Goal: Task Accomplishment & Management: Manage account settings

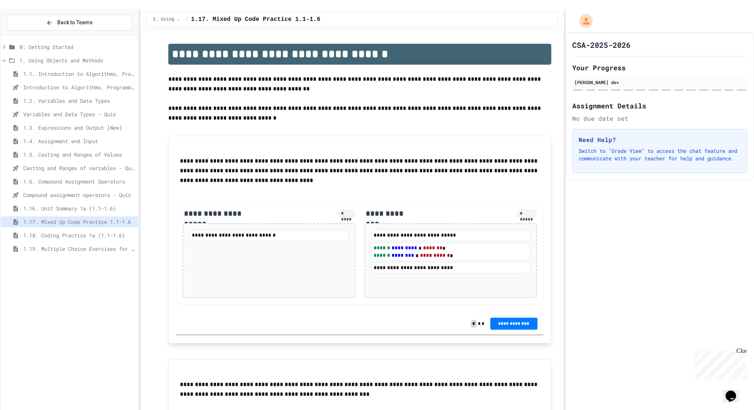
scroll to position [68, 0]
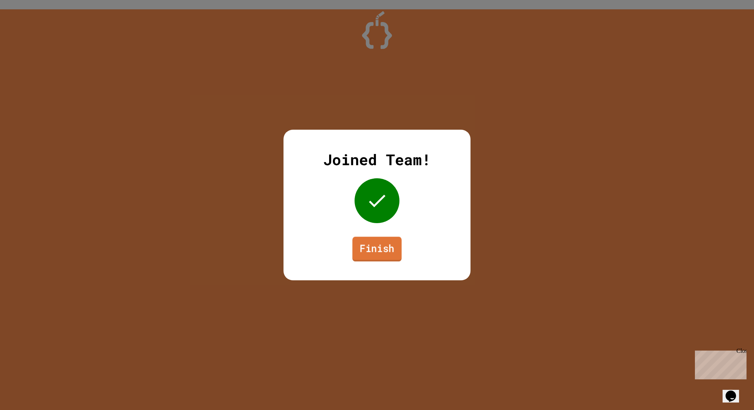
click at [383, 254] on link "Finish" at bounding box center [376, 249] width 49 height 25
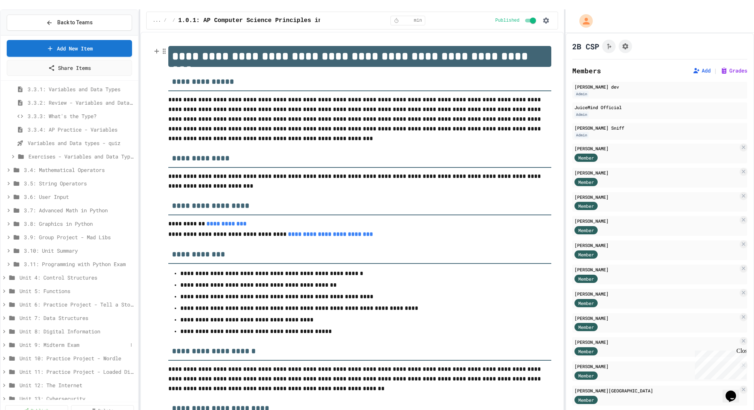
scroll to position [171, 0]
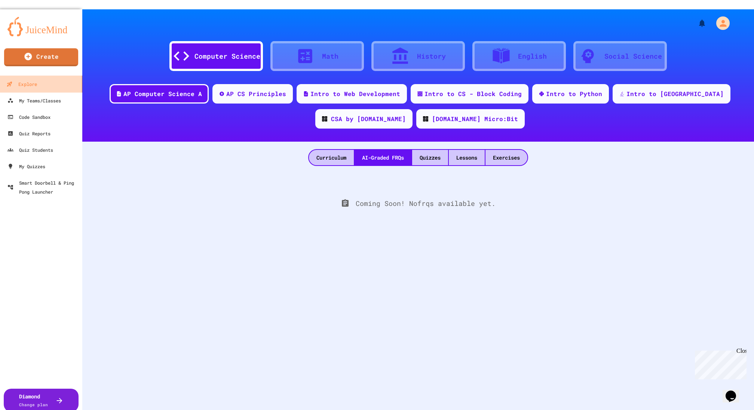
click at [36, 80] on div "Explore" at bounding box center [21, 84] width 31 height 9
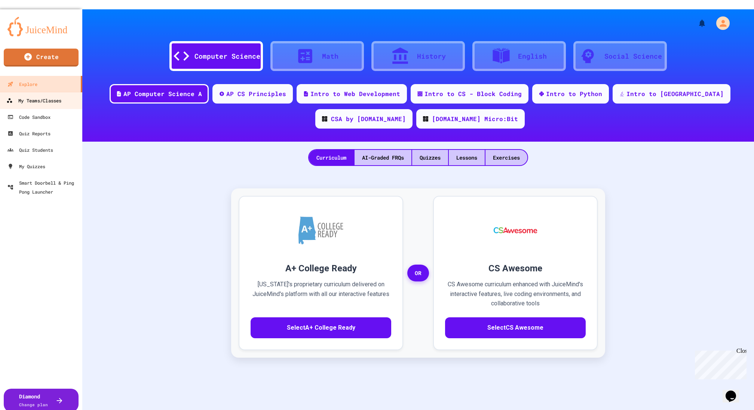
click at [37, 96] on div "My Teams/Classes" at bounding box center [33, 100] width 55 height 9
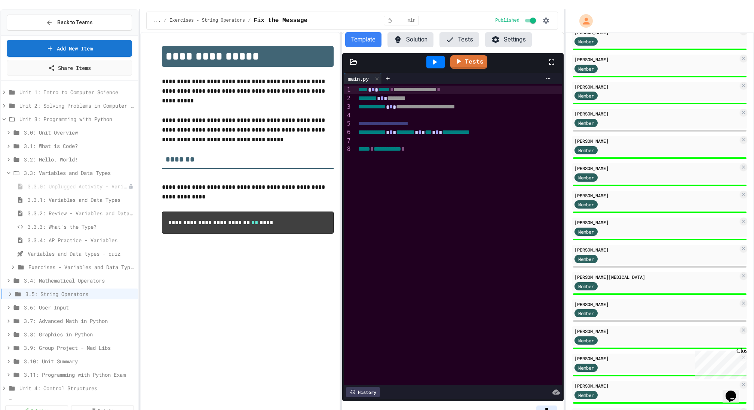
scroll to position [379, 0]
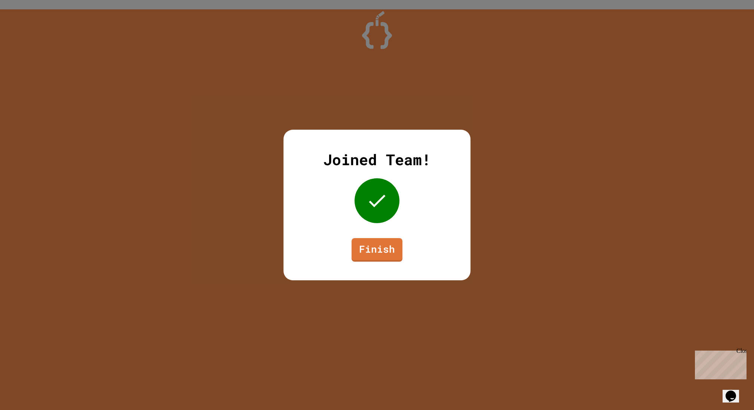
click at [373, 260] on link "Finish" at bounding box center [377, 250] width 51 height 24
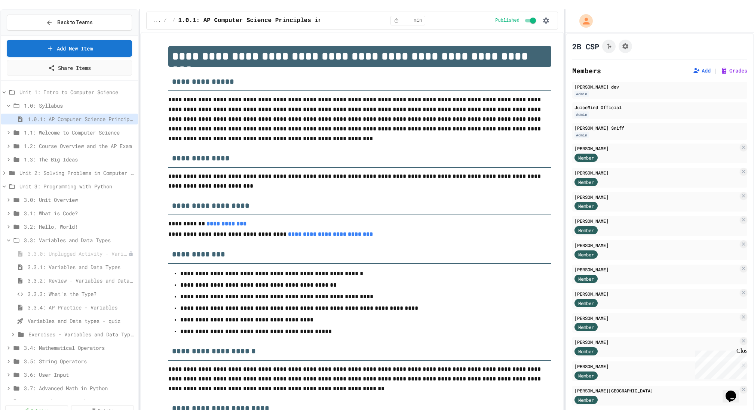
click at [45, 263] on div "3.3.1: Variables and Data Types" at bounding box center [69, 268] width 137 height 13
click at [41, 275] on div "3.3.2: Review - Variables and Data Types" at bounding box center [69, 280] width 137 height 11
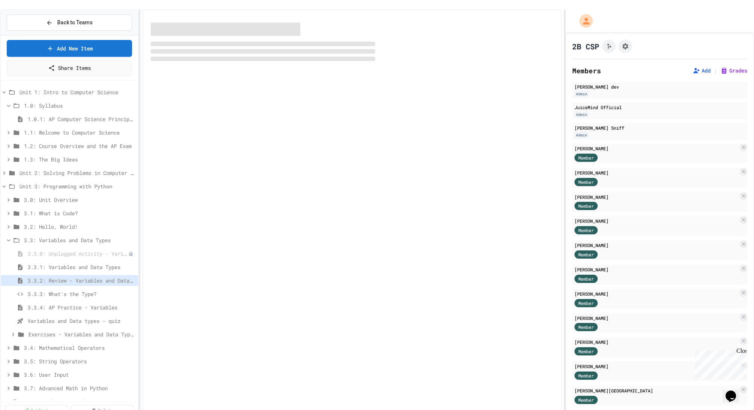
select select "***"
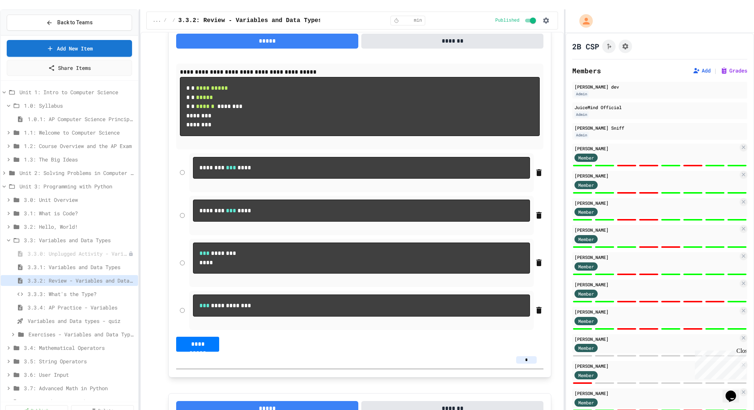
scroll to position [551, 0]
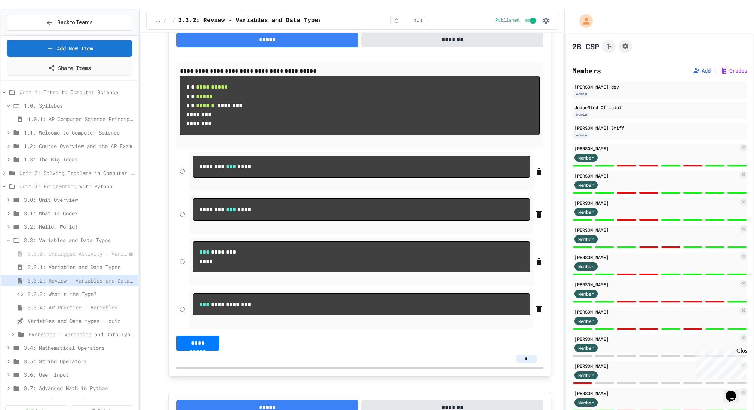
click at [665, 186] on div "Karl - JuiceMind dev Admin JuiceMind Official Admin Burl Sniff Admin Birtukan C…" at bounding box center [659, 328] width 175 height 493
click at [647, 180] on div "Member" at bounding box center [656, 184] width 164 height 9
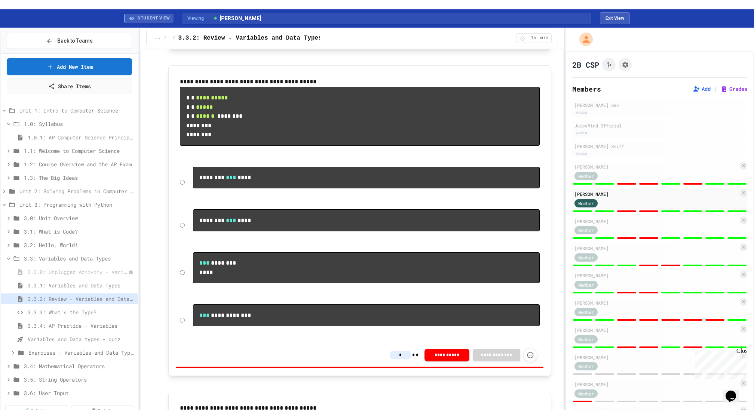
scroll to position [437, 0]
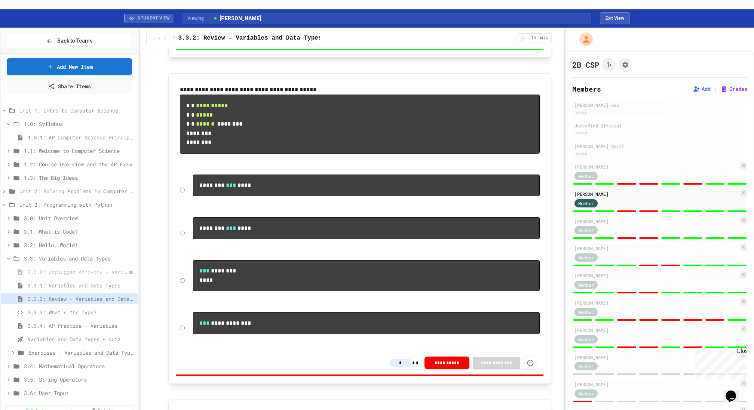
drag, startPoint x: 218, startPoint y: 155, endPoint x: 181, endPoint y: 100, distance: 66.3
click at [181, 100] on pre "**********" at bounding box center [360, 124] width 360 height 59
click at [187, 102] on span "*" at bounding box center [187, 105] width 3 height 6
drag, startPoint x: 187, startPoint y: 96, endPoint x: 191, endPoint y: 102, distance: 7.7
click at [191, 103] on code "**********" at bounding box center [214, 124] width 56 height 42
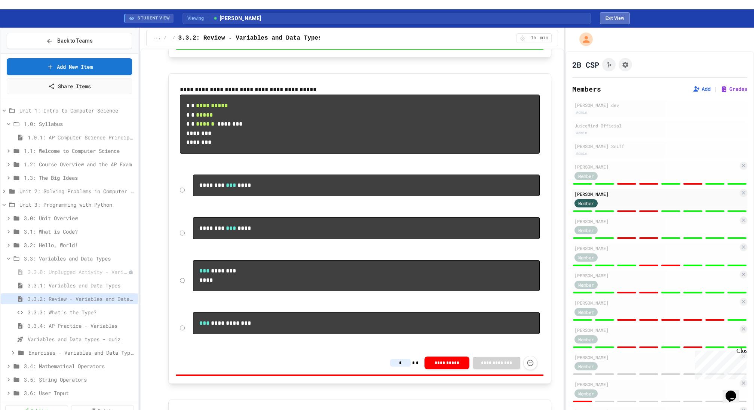
click at [625, 12] on button "Exit View" at bounding box center [615, 18] width 30 height 12
select select "***"
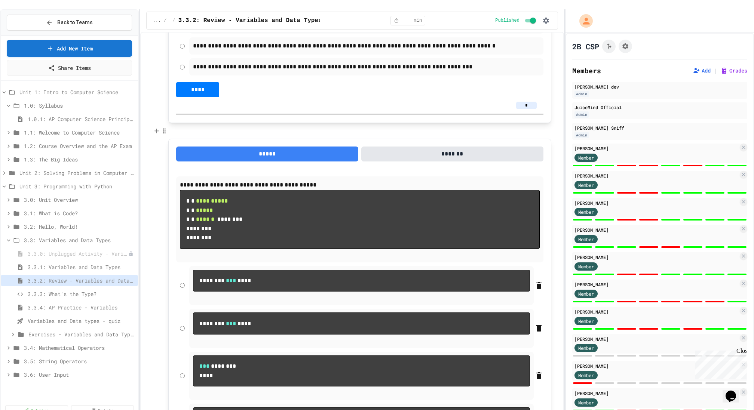
scroll to position [478, 0]
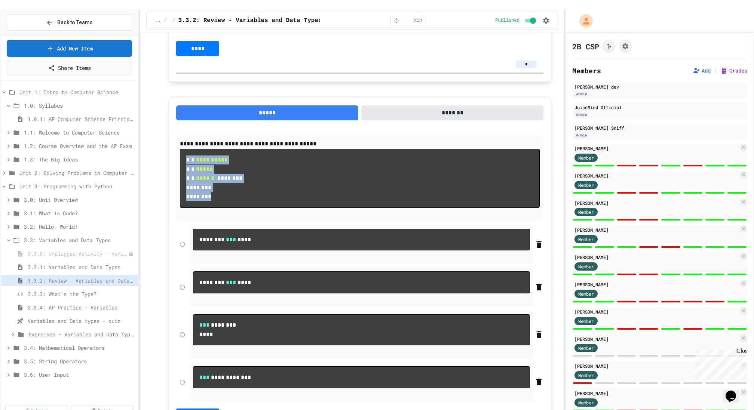
drag, startPoint x: 221, startPoint y: 212, endPoint x: 182, endPoint y: 153, distance: 70.5
click at [182, 153] on pre "**********" at bounding box center [360, 178] width 360 height 59
click at [218, 191] on pre "**********" at bounding box center [360, 178] width 360 height 59
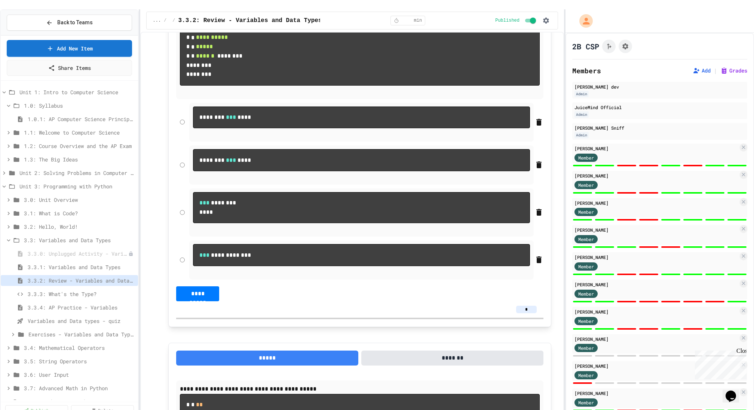
scroll to position [605, 0]
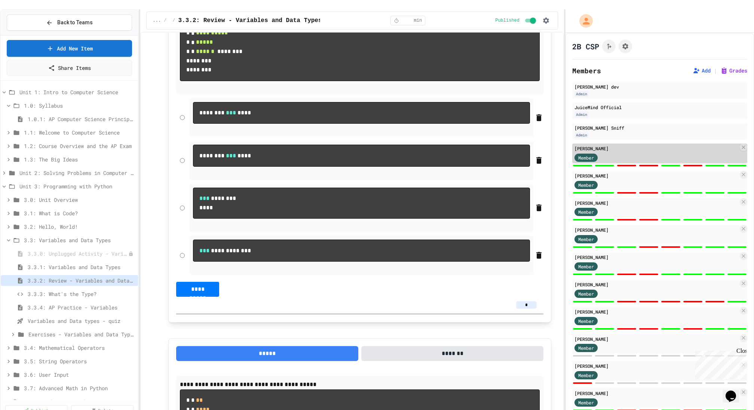
click at [608, 153] on div "Member" at bounding box center [592, 157] width 37 height 9
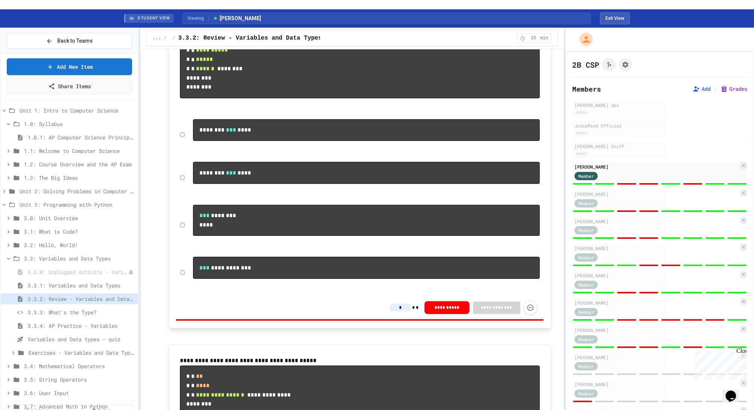
scroll to position [481, 0]
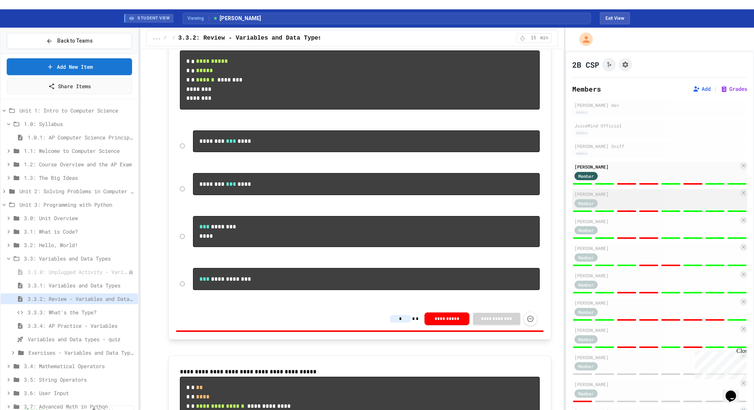
click at [647, 198] on div "Member" at bounding box center [656, 202] width 164 height 9
type input "*"
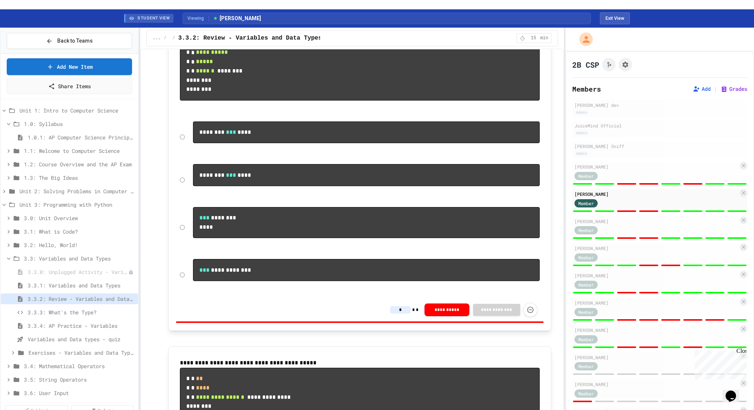
scroll to position [499, 0]
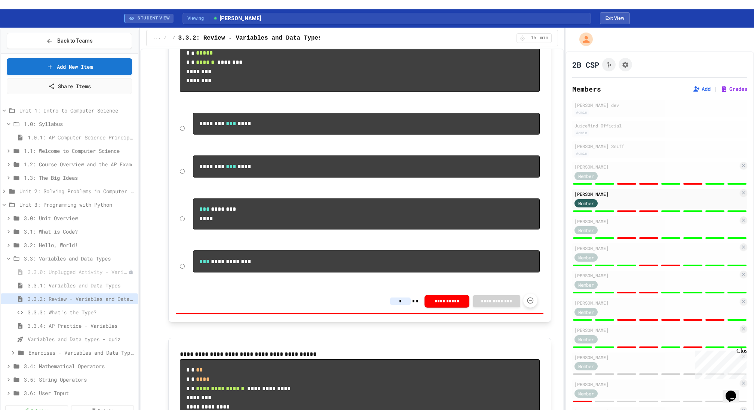
click at [531, 308] on button "Force resubmission of student's answer (Admin only)" at bounding box center [530, 301] width 14 height 14
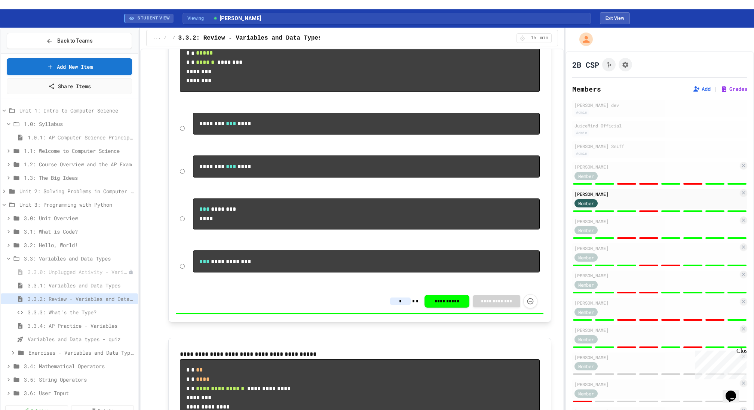
click at [680, 225] on div "Susana Hernandez Member" at bounding box center [659, 227] width 175 height 20
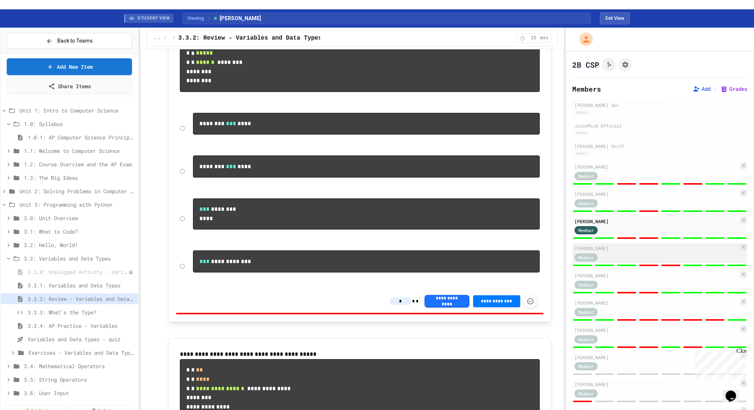
type input "*"
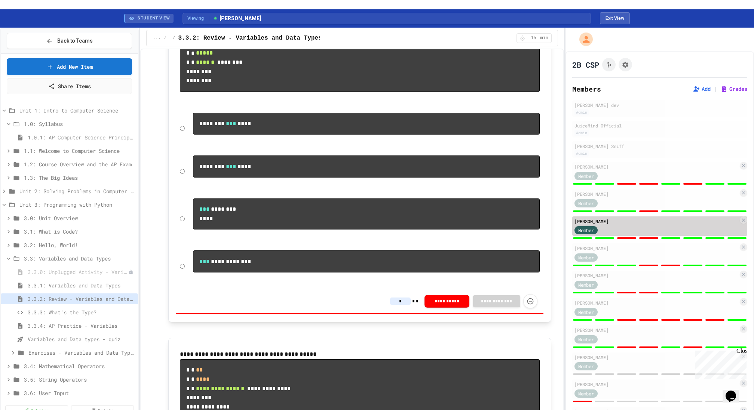
click at [633, 226] on div "Member" at bounding box center [656, 230] width 164 height 9
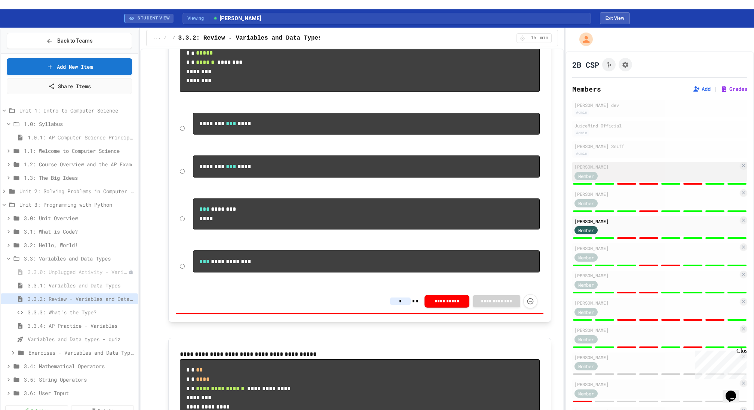
click at [624, 171] on div "Member" at bounding box center [656, 175] width 164 height 9
type input "*"
click at [629, 199] on div "Ivan Guzman Member" at bounding box center [659, 199] width 175 height 20
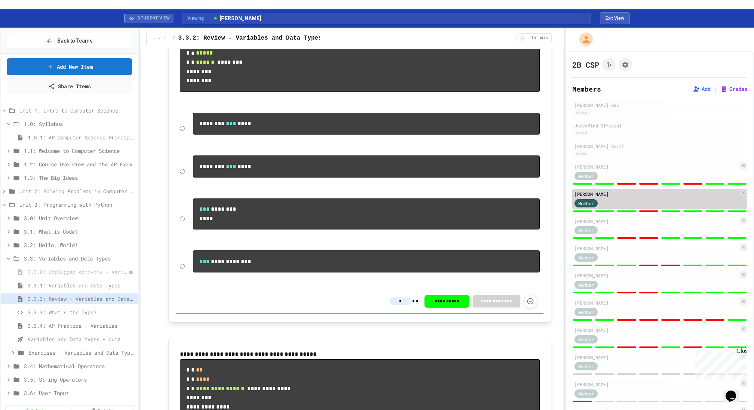
type input "*"
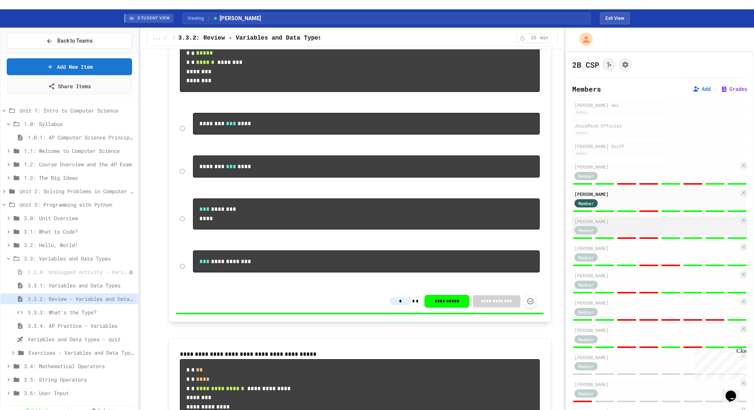
click at [643, 226] on div "Member" at bounding box center [656, 230] width 164 height 9
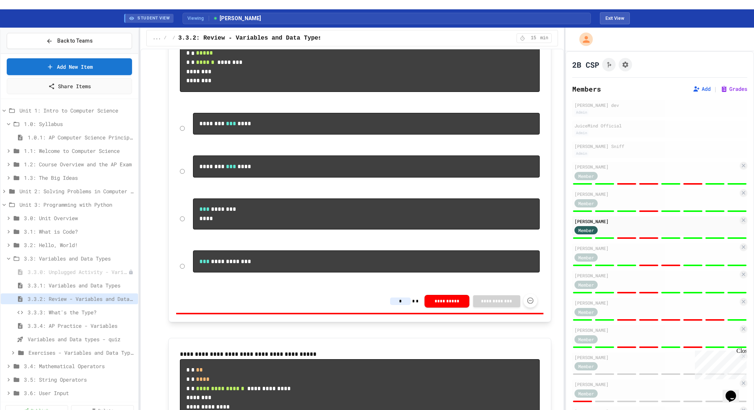
click at [525, 308] on button "Force resubmission of student's answer (Admin only)" at bounding box center [530, 301] width 14 height 14
type input "*"
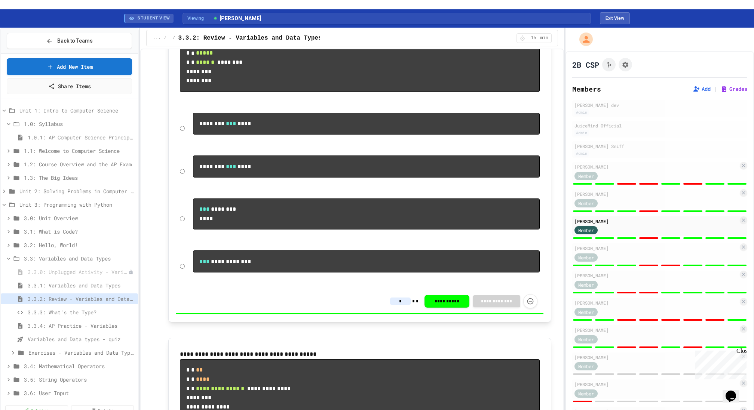
click at [621, 243] on div "Jackson Jennings Member" at bounding box center [659, 253] width 175 height 20
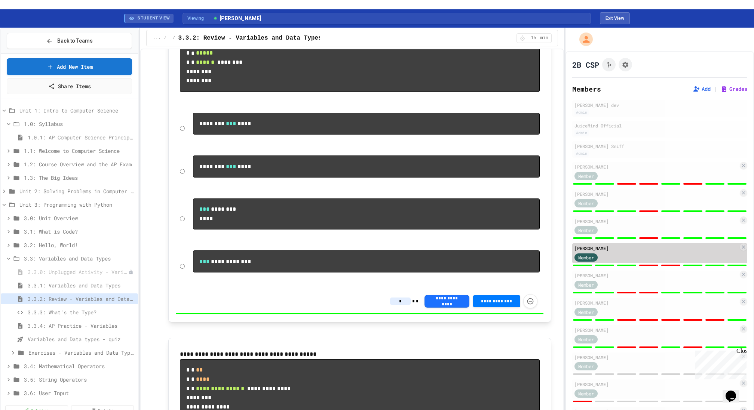
type input "*"
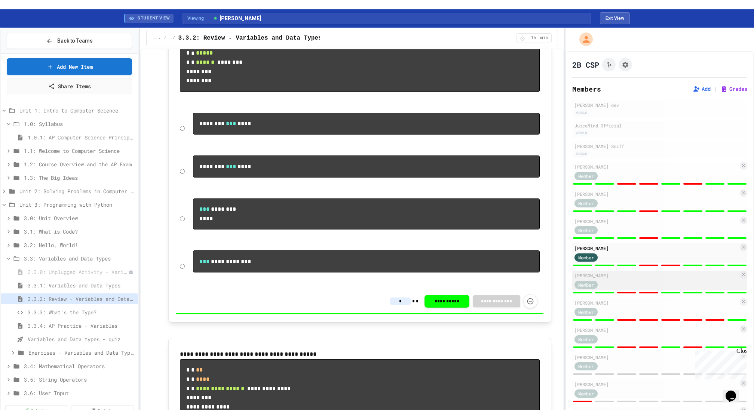
click at [604, 280] on div "Member" at bounding box center [592, 284] width 37 height 9
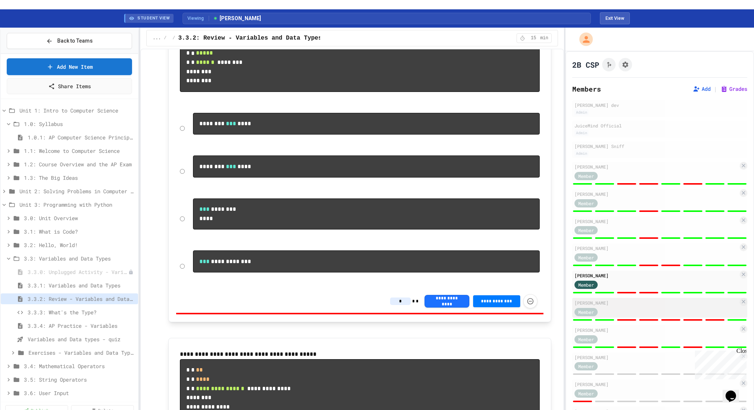
type input "*"
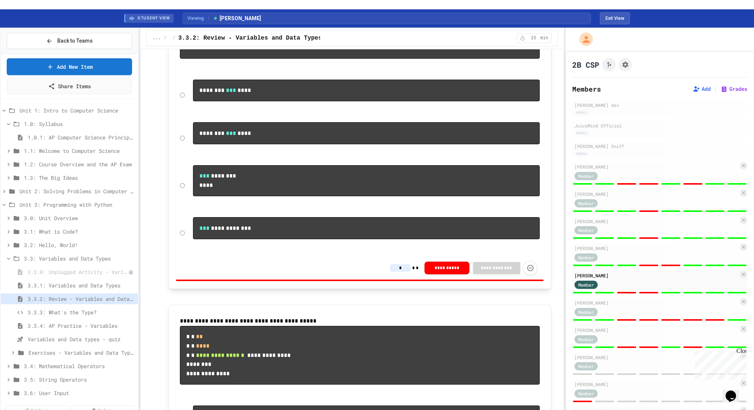
scroll to position [537, 0]
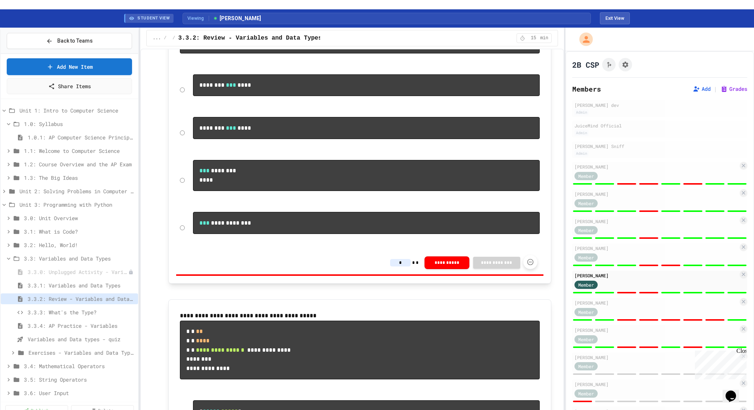
click at [529, 266] on icon "Force resubmission of student's answer (Admin only)" at bounding box center [530, 261] width 7 height 7
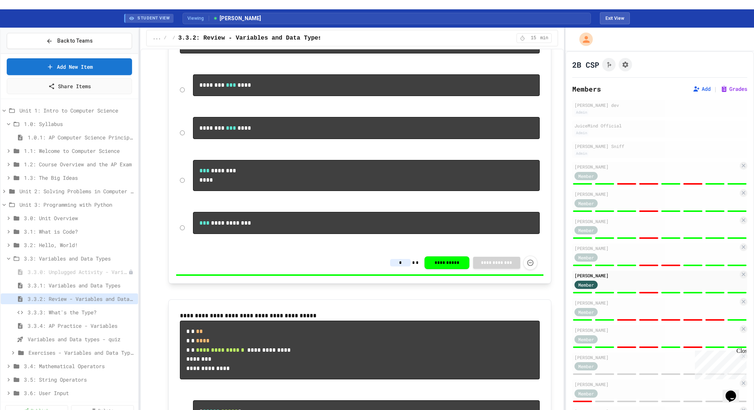
click at [637, 280] on div "Member" at bounding box center [656, 284] width 164 height 9
click at [633, 307] on div "Member" at bounding box center [656, 311] width 164 height 9
type input "*"
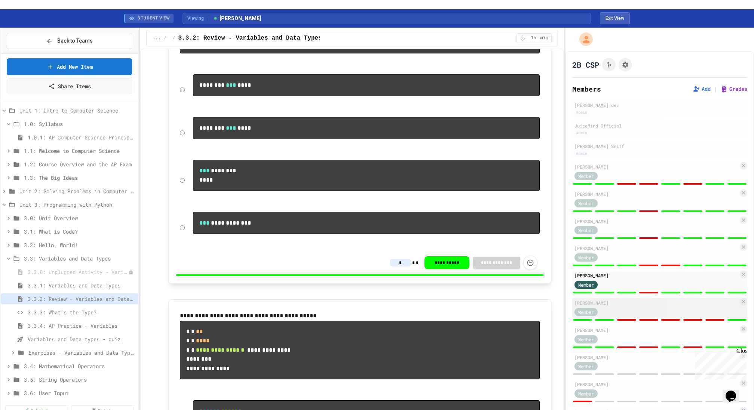
type input "*"
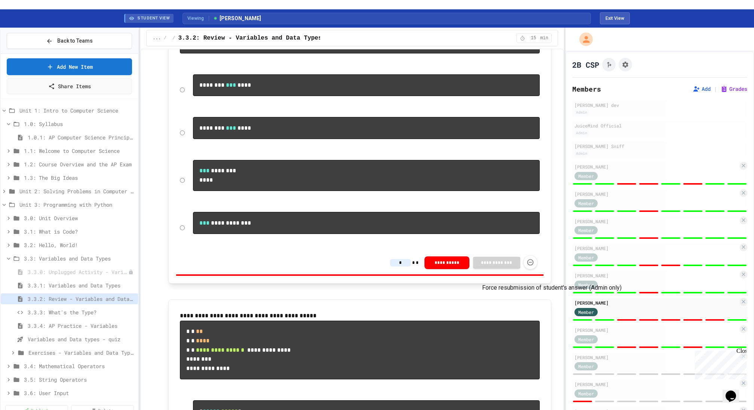
click at [528, 270] on button "Force resubmission of student's answer (Admin only)" at bounding box center [530, 262] width 14 height 14
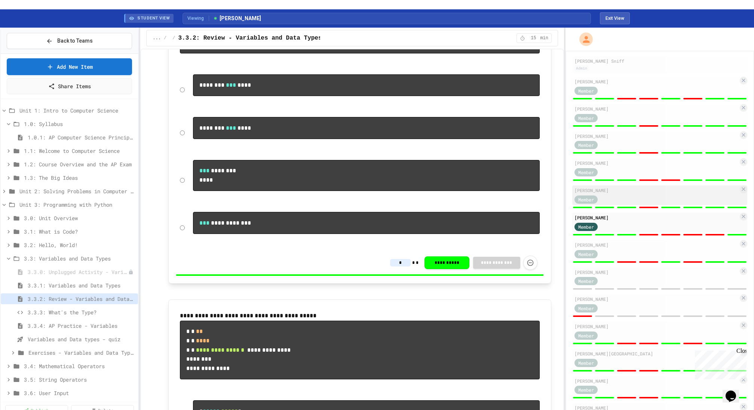
scroll to position [150, 0]
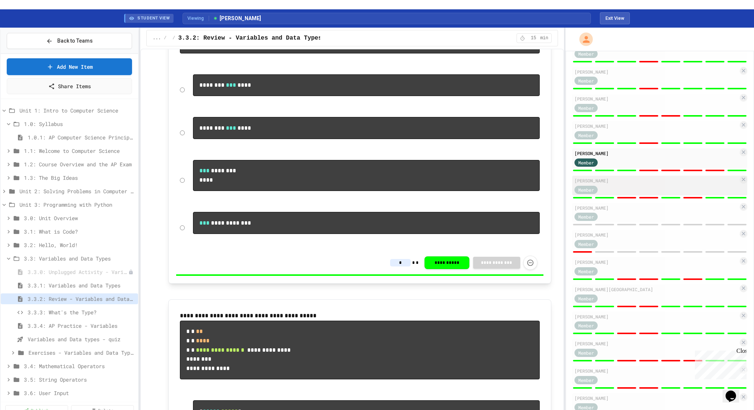
click at [622, 177] on div "Trystan Nolan" at bounding box center [656, 180] width 164 height 7
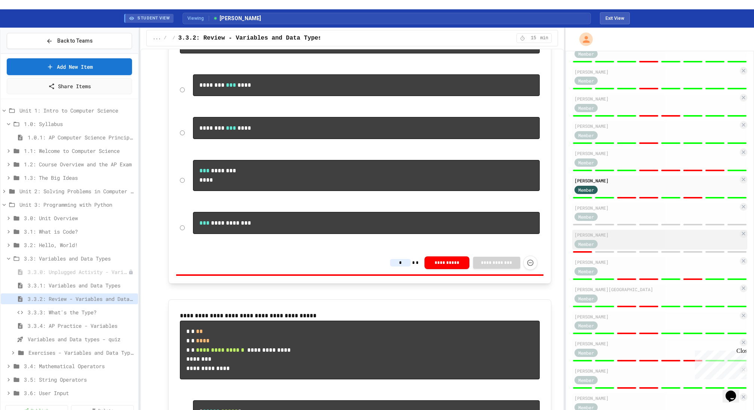
type input "*"
click at [531, 266] on icon "Force resubmission of student's answer (Admin only)" at bounding box center [530, 262] width 7 height 7
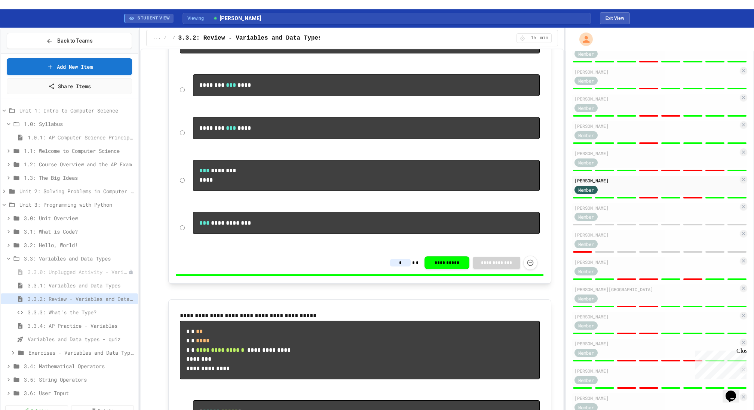
click at [645, 257] on div "Violet Pride Member" at bounding box center [659, 267] width 175 height 20
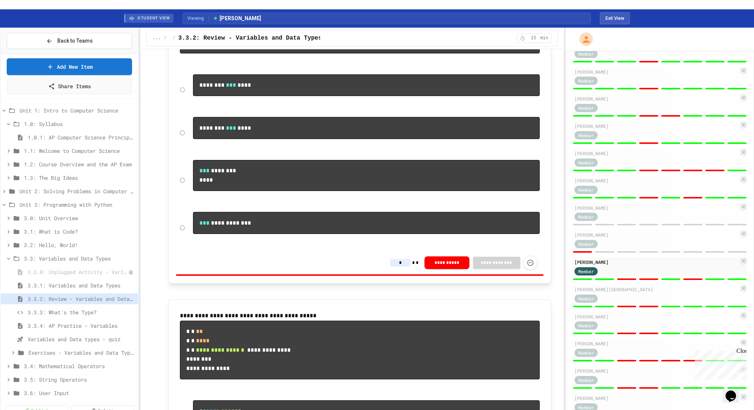
click at [539, 275] on div "**********" at bounding box center [359, 262] width 367 height 23
click at [534, 266] on icon "Force resubmission of student's answer (Admin only)" at bounding box center [530, 262] width 7 height 7
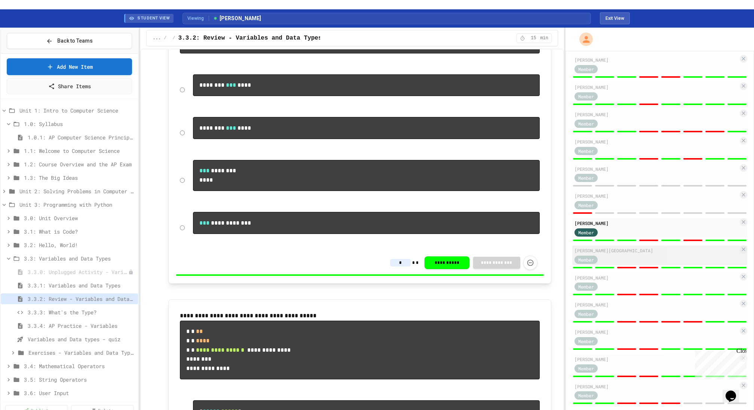
scroll to position [189, 0]
click at [608, 246] on div "Brizia Reyna-Malagon" at bounding box center [656, 249] width 164 height 7
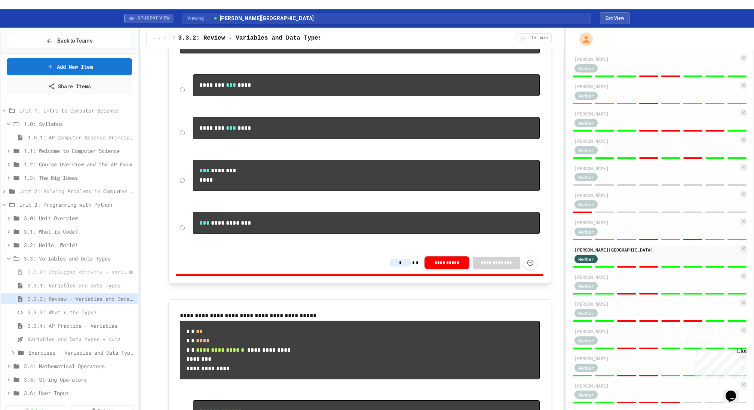
type input "*"
click at [533, 266] on icon "Force resubmission of student's answer (Admin only)" at bounding box center [530, 261] width 7 height 7
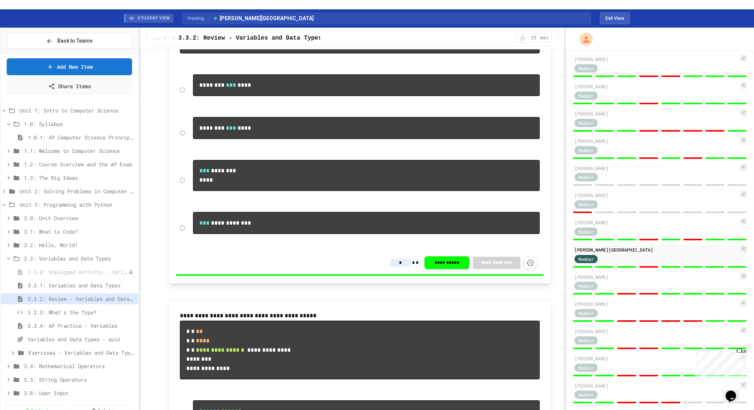
click at [612, 274] on div "Levi Robertson" at bounding box center [656, 277] width 164 height 7
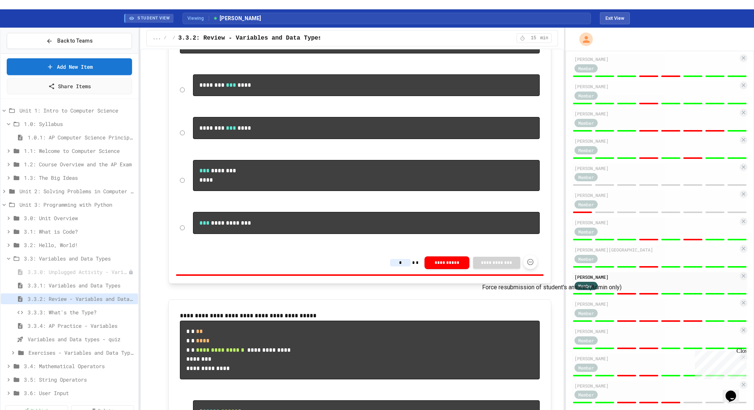
click at [529, 266] on icon "Force resubmission of student's answer (Admin only)" at bounding box center [530, 261] width 7 height 7
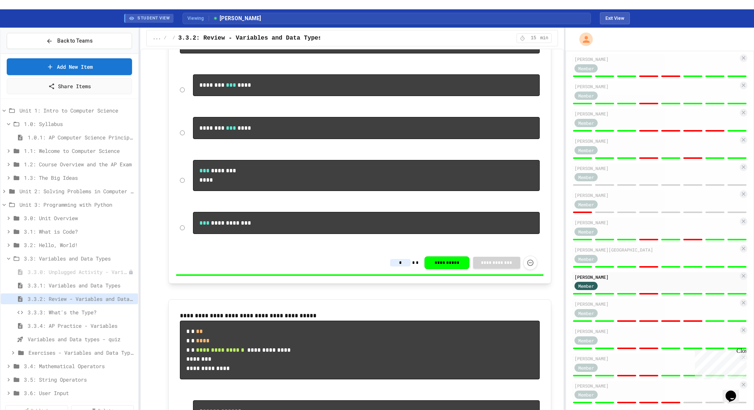
click at [652, 308] on div "Member" at bounding box center [656, 312] width 164 height 9
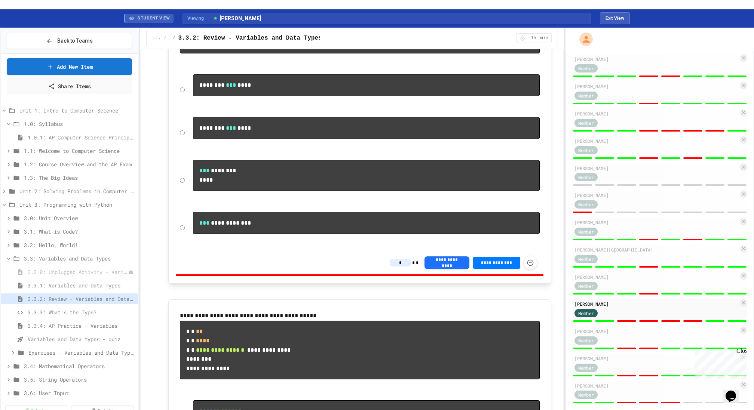
type input "*"
click at [535, 270] on button "Force resubmission of student's answer (Admin only)" at bounding box center [530, 262] width 14 height 14
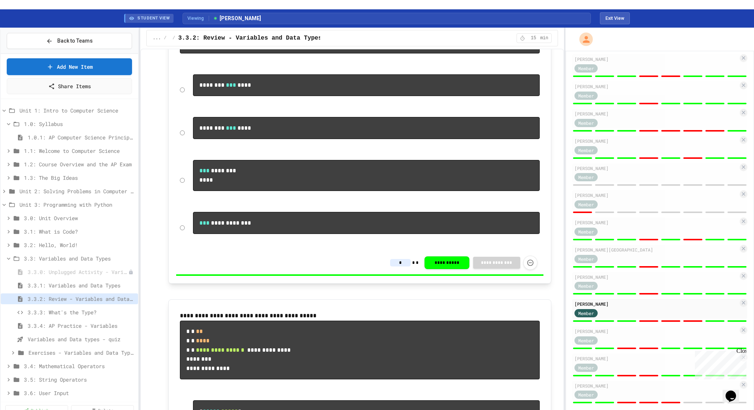
drag, startPoint x: 638, startPoint y: 333, endPoint x: 611, endPoint y: 328, distance: 27.4
click at [638, 335] on div "Member" at bounding box center [656, 339] width 164 height 9
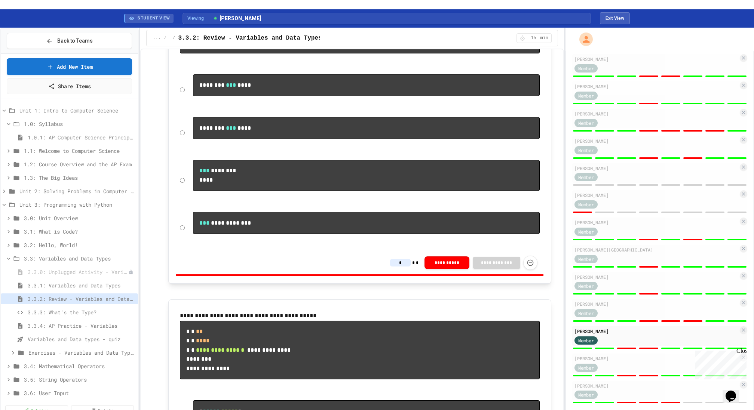
type input "*"
click at [529, 266] on icon "Force resubmission of student's answer (Admin only)" at bounding box center [530, 261] width 7 height 7
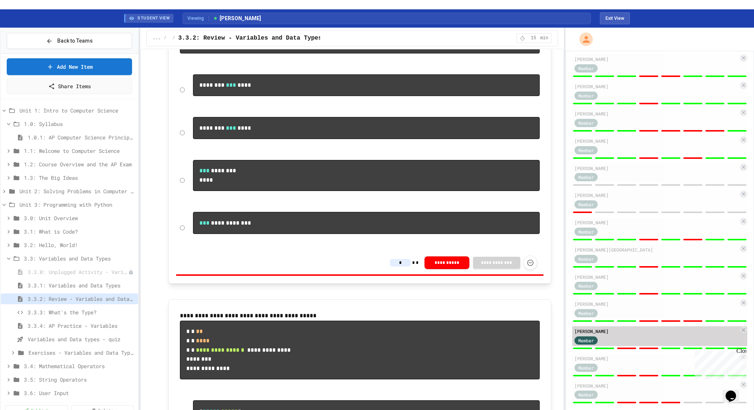
click at [634, 327] on div "Gabriel Stewart Member" at bounding box center [659, 337] width 175 height 20
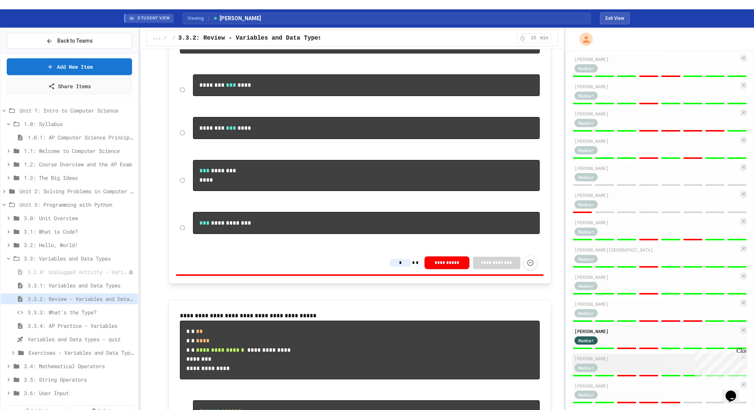
click at [629, 362] on div "Oscar Fuentes Trejo Member" at bounding box center [659, 364] width 175 height 20
click at [533, 266] on icon "Force resubmission of student's answer (Admin only)" at bounding box center [530, 261] width 7 height 7
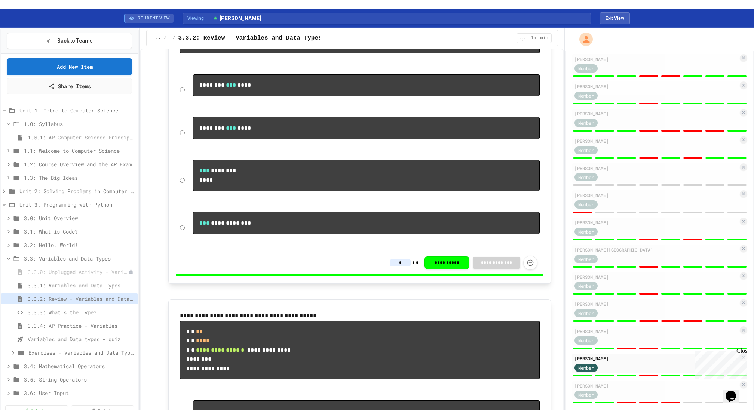
click at [650, 390] on div "Member" at bounding box center [656, 394] width 164 height 9
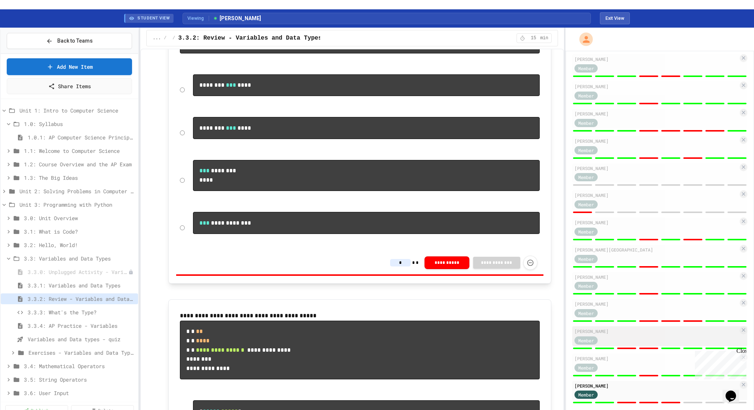
type input "*"
click at [531, 267] on icon "Force resubmission of student's answer (Admin only)" at bounding box center [530, 262] width 7 height 7
type input "*"
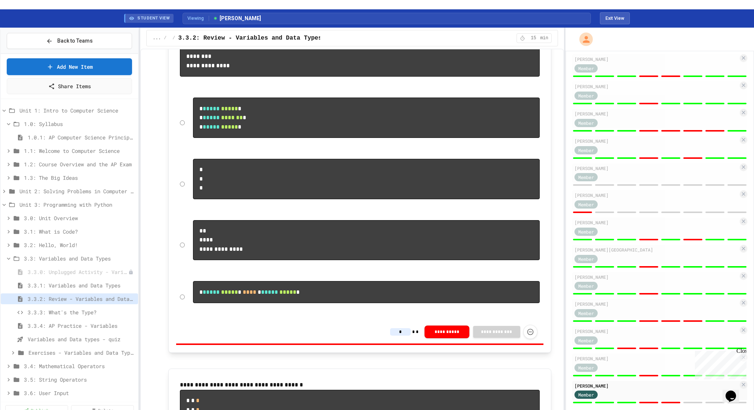
scroll to position [842, 0]
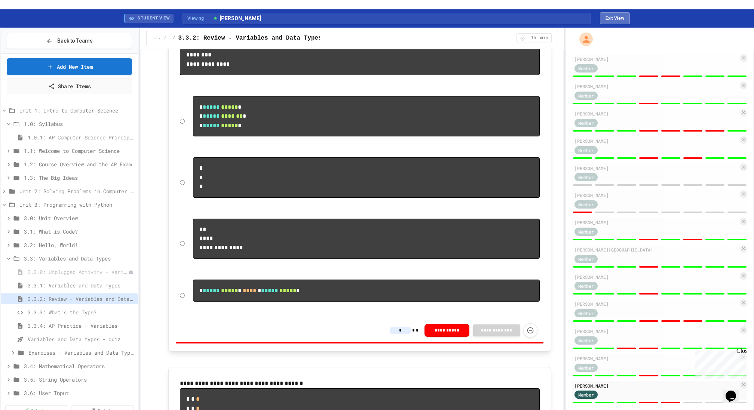
click at [623, 12] on button "Exit View" at bounding box center [615, 18] width 30 height 12
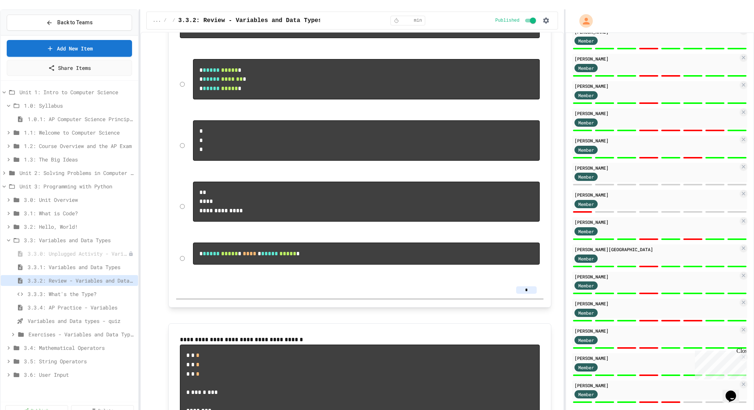
scroll to position [996, 0]
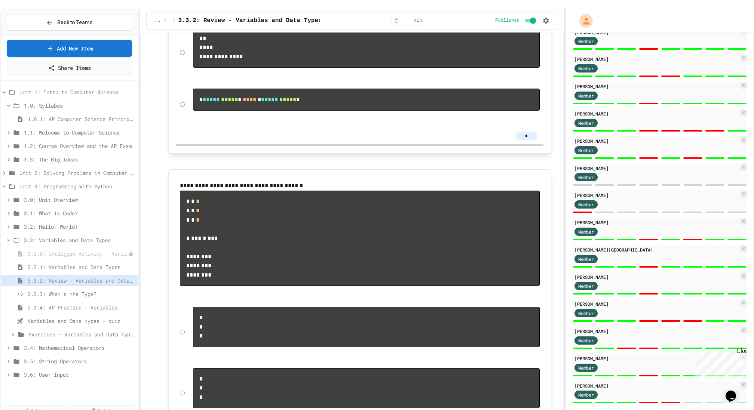
select select "***"
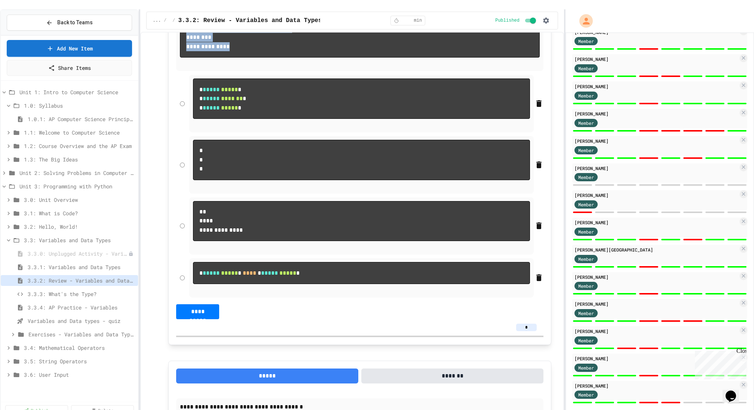
drag, startPoint x: 236, startPoint y: 107, endPoint x: 177, endPoint y: 37, distance: 91.3
click at [177, 37] on div "**********" at bounding box center [360, 28] width 368 height 86
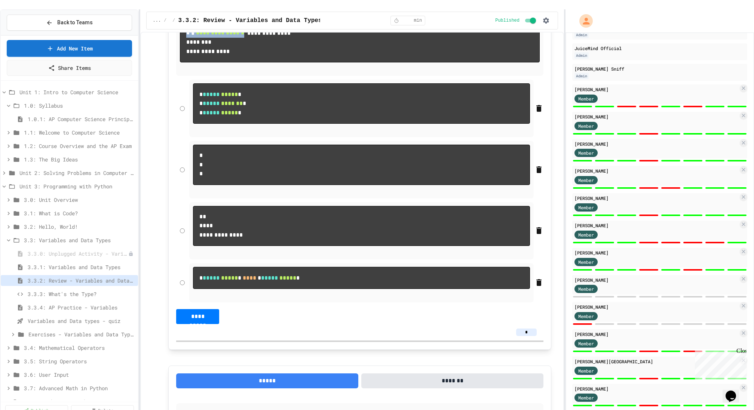
scroll to position [0, 0]
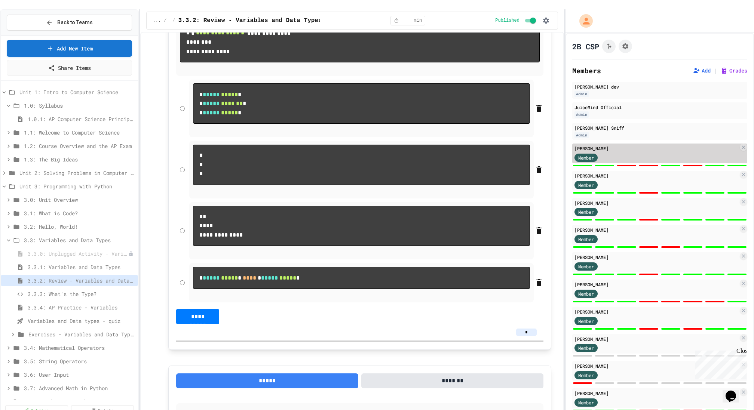
click at [619, 153] on div "Member" at bounding box center [656, 157] width 164 height 9
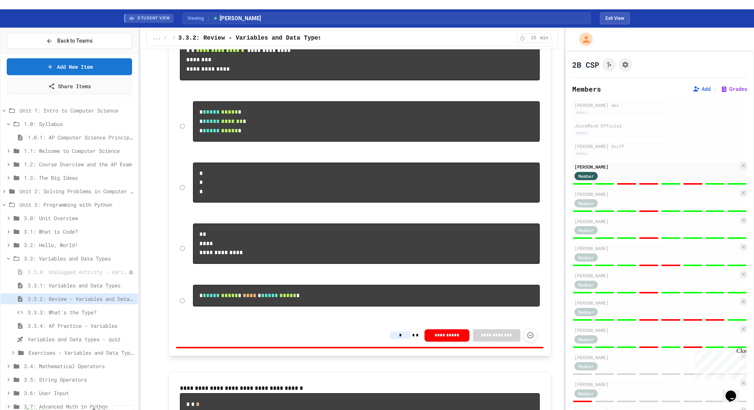
scroll to position [865, 0]
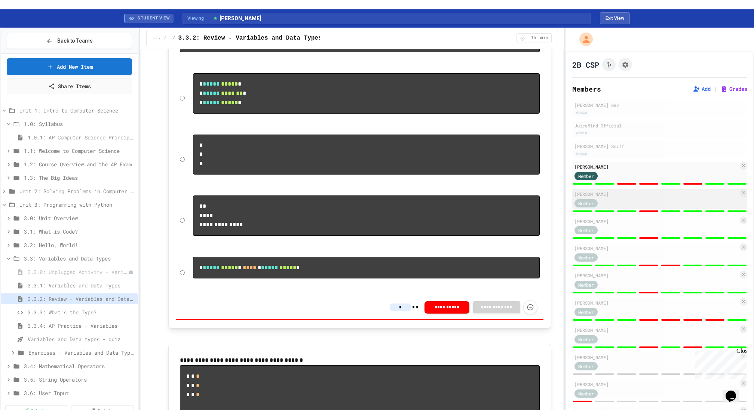
click at [637, 198] on div "Member" at bounding box center [656, 202] width 164 height 9
type input "*"
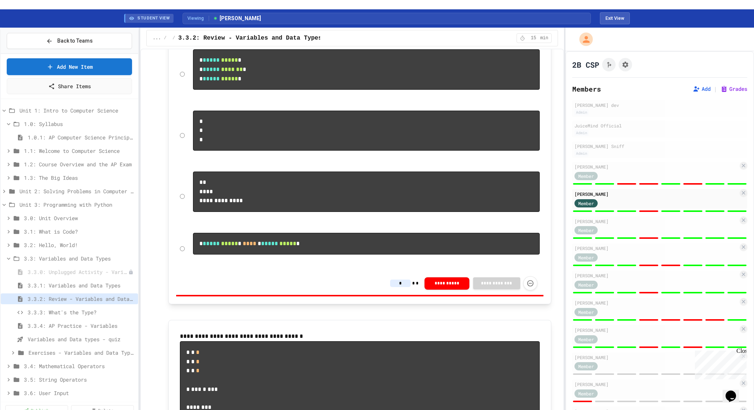
scroll to position [892, 0]
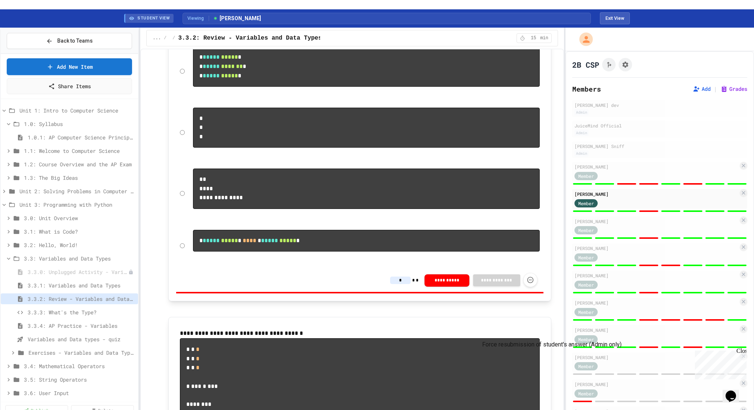
click at [533, 284] on icon "Force resubmission of student's answer (Admin only)" at bounding box center [530, 279] width 7 height 7
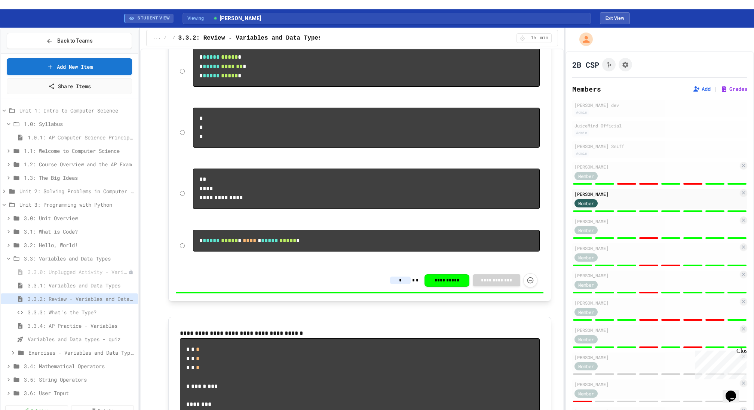
click at [662, 226] on div "Member" at bounding box center [656, 230] width 164 height 9
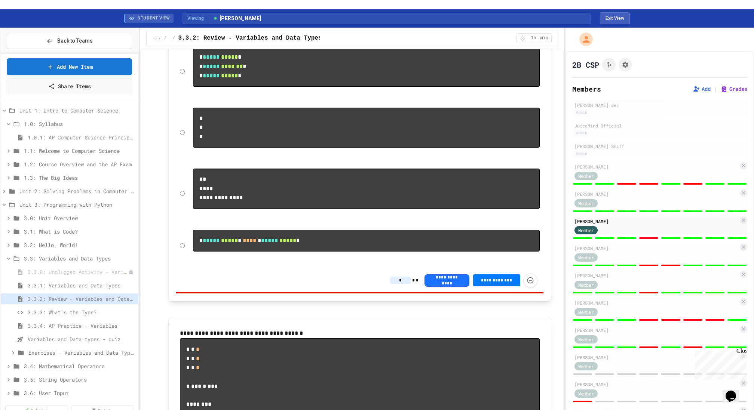
type input "*"
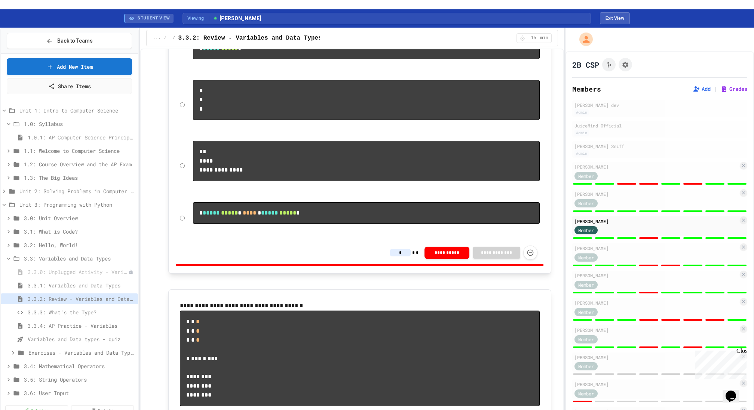
scroll to position [922, 0]
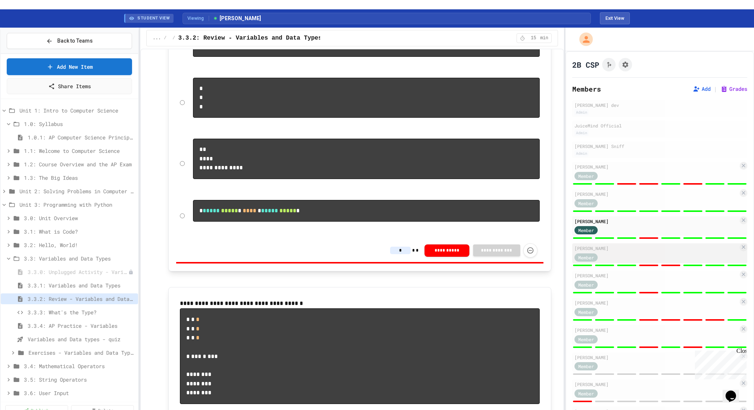
click at [653, 252] on div "Member" at bounding box center [656, 256] width 164 height 9
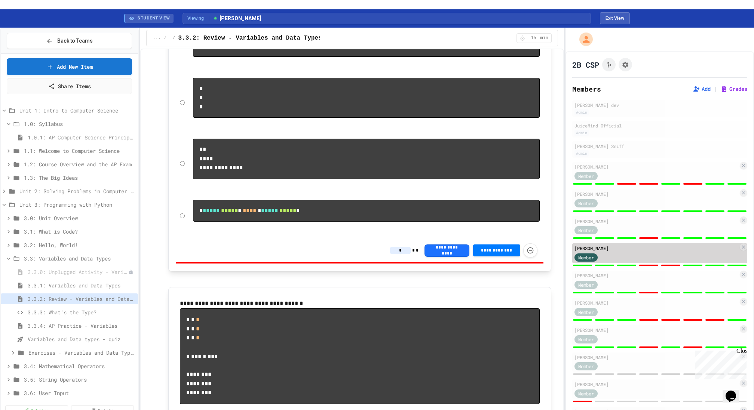
type input "*"
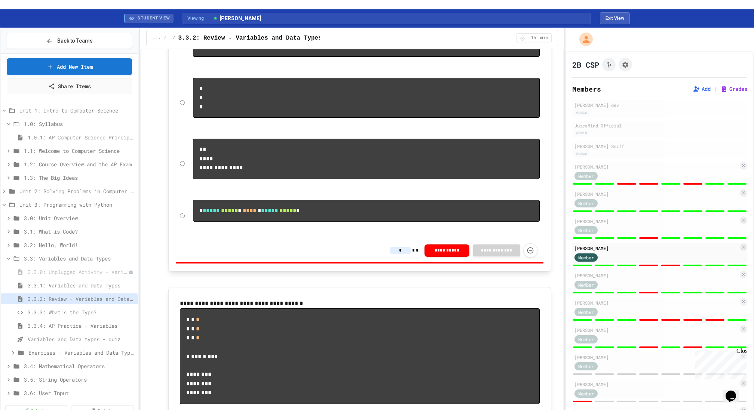
click at [528, 262] on div "**********" at bounding box center [359, 250] width 367 height 23
click at [529, 254] on icon "Force resubmission of student's answer (Admin only)" at bounding box center [530, 249] width 7 height 7
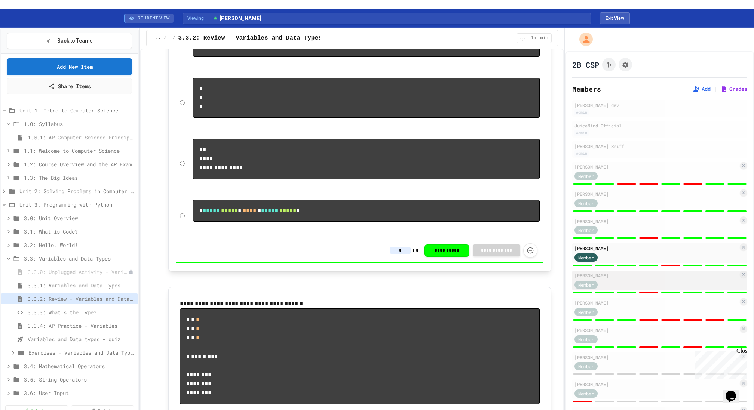
click at [662, 280] on div "Member" at bounding box center [656, 284] width 164 height 9
type input "*"
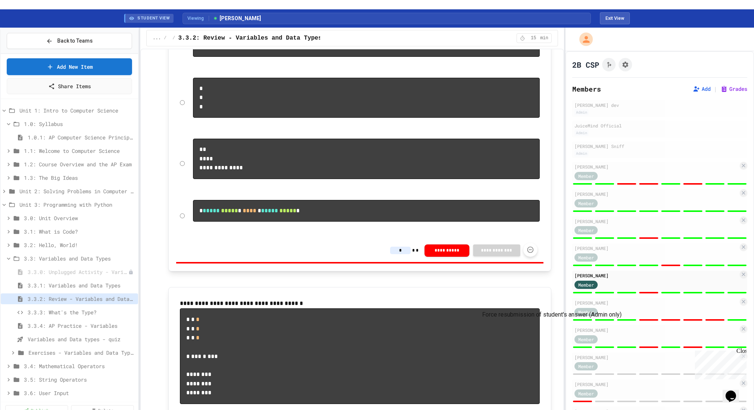
click at [530, 254] on icon "Force resubmission of student's answer (Admin only)" at bounding box center [530, 249] width 7 height 7
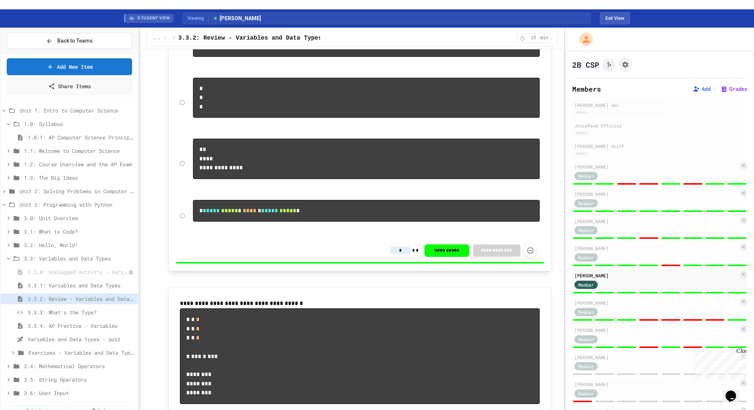
type input "*"
click at [653, 171] on div "Member" at bounding box center [656, 175] width 164 height 9
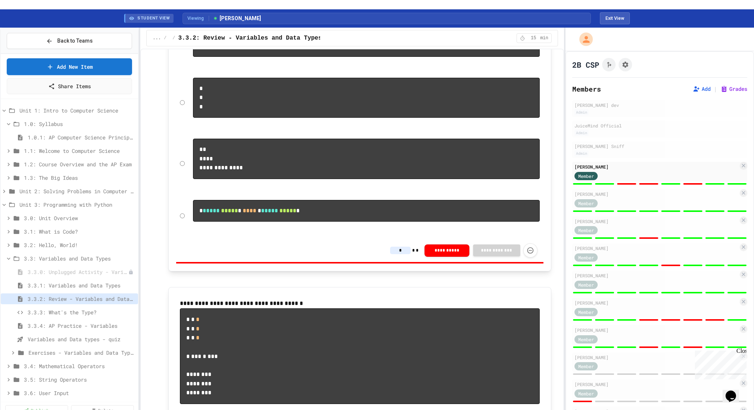
type input "*"
click at [651, 226] on div "Member" at bounding box center [656, 230] width 164 height 9
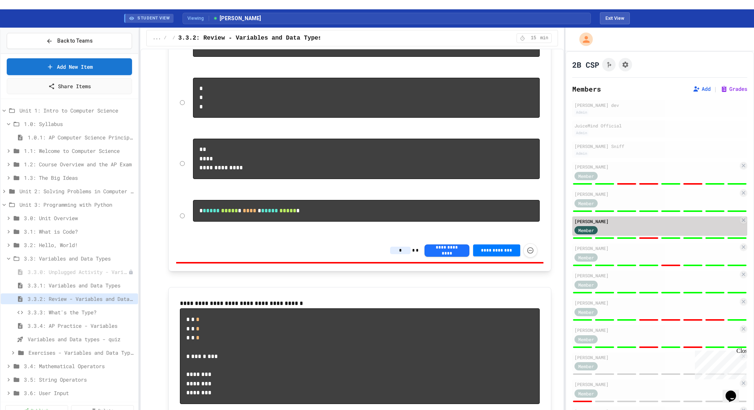
type input "*"
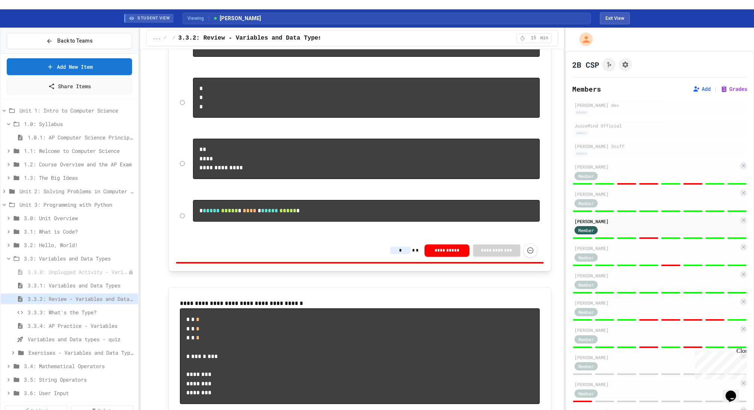
click at [647, 210] on div at bounding box center [659, 211] width 175 height 3
click at [642, 257] on div "Karl - JuiceMind dev Admin JuiceMind Official Admin Burl Sniff Admin Birtukan C…" at bounding box center [659, 346] width 175 height 493
click at [637, 252] on div "Member" at bounding box center [656, 256] width 164 height 9
type input "*"
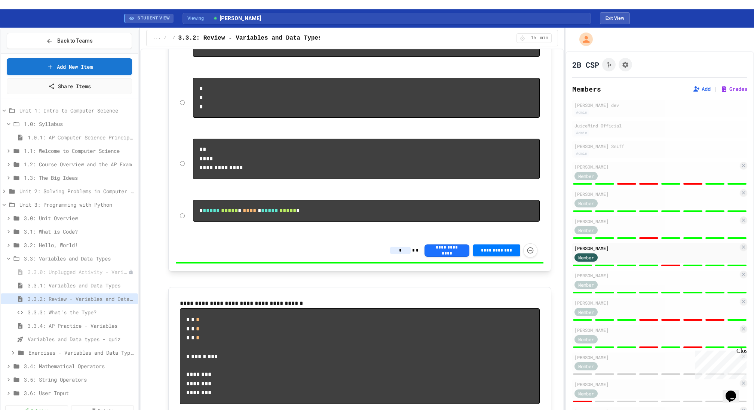
click at [637, 291] on div at bounding box center [659, 292] width 175 height 3
click at [631, 280] on div "Member" at bounding box center [656, 284] width 164 height 9
type input "*"
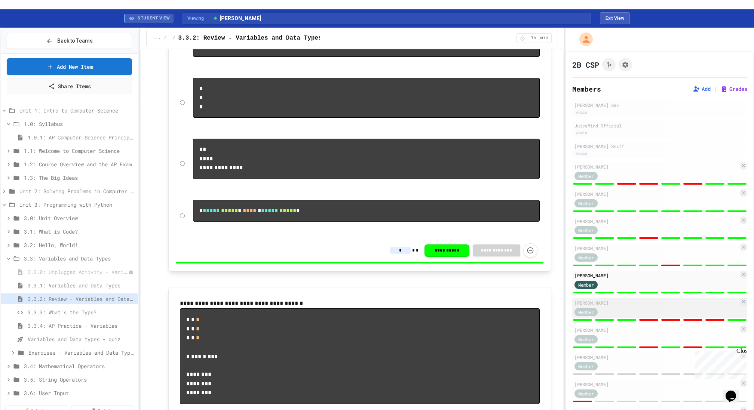
click at [631, 307] on div "Member" at bounding box center [656, 311] width 164 height 9
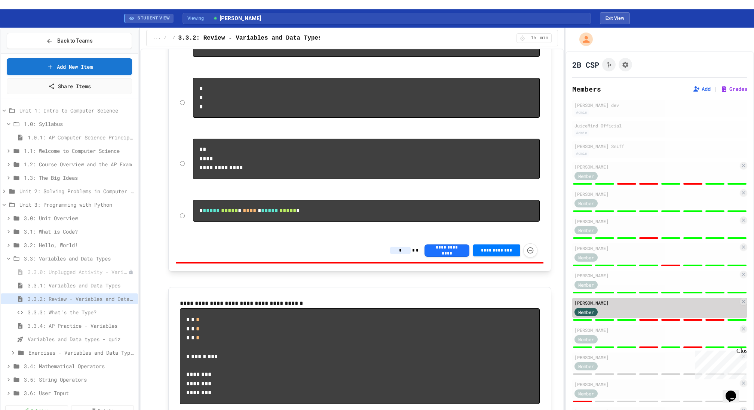
type input "*"
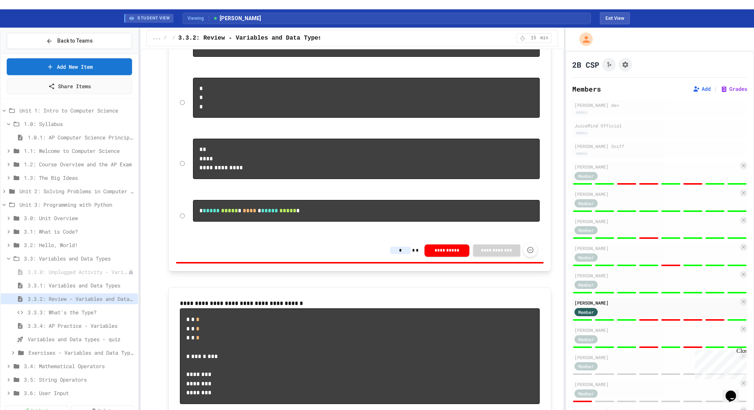
click at [535, 257] on button "Force resubmission of student's answer (Admin only)" at bounding box center [530, 250] width 14 height 14
click at [647, 272] on div "Edward Martinez" at bounding box center [656, 275] width 164 height 7
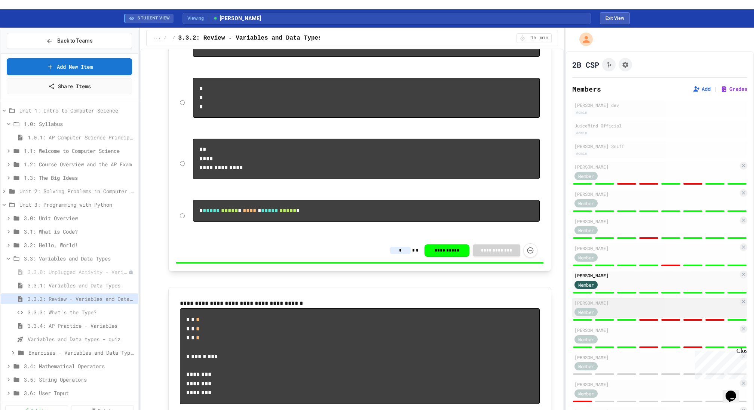
type input "*"
click at [639, 300] on div "Kylyn Myer" at bounding box center [656, 303] width 164 height 7
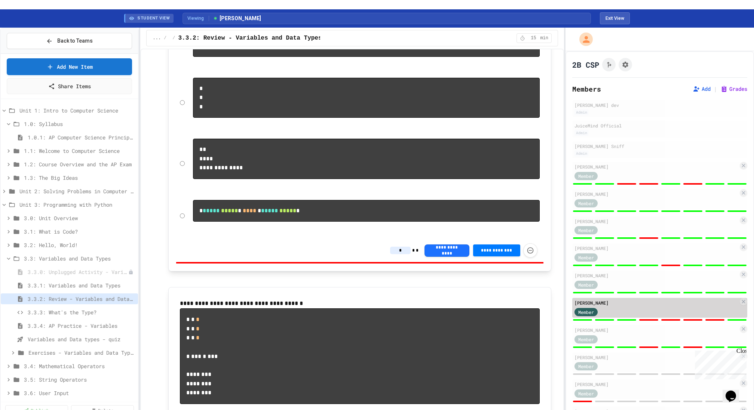
type input "*"
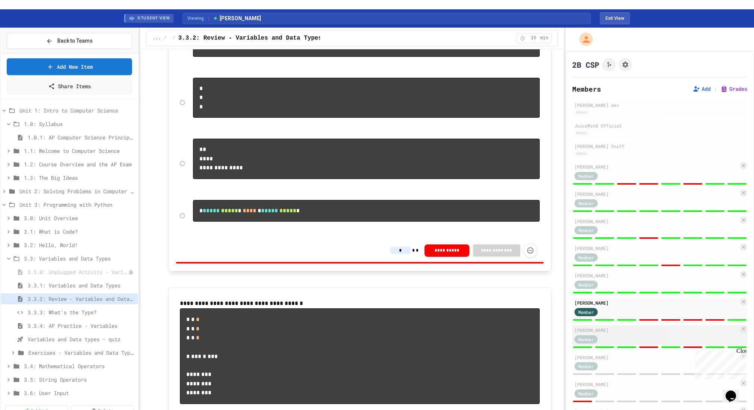
click at [628, 334] on div "Trystan Nolan Member" at bounding box center [659, 335] width 175 height 20
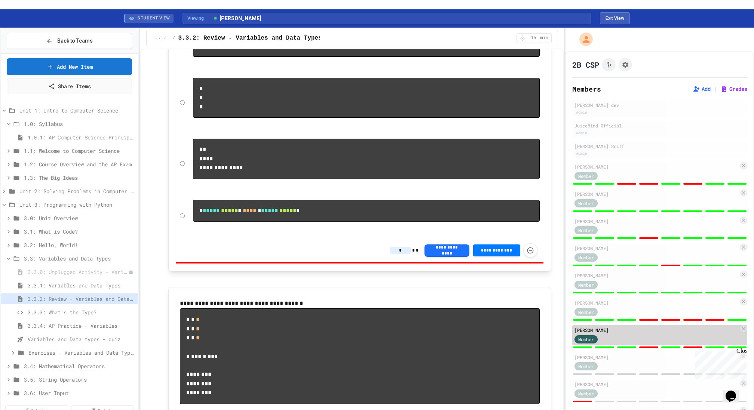
type input "*"
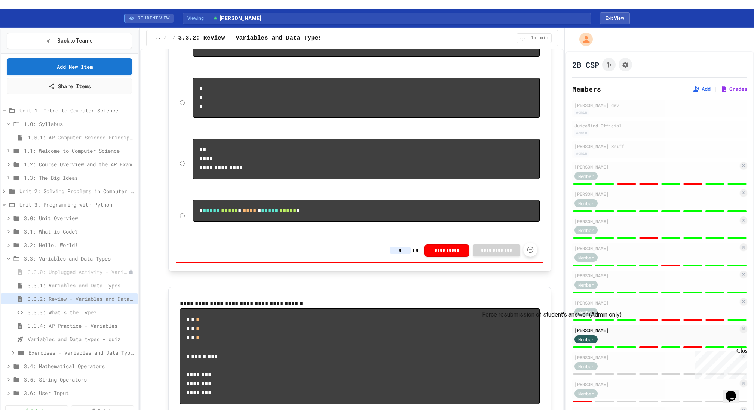
click at [533, 254] on icon "Force resubmission of student's answer (Admin only)" at bounding box center [530, 249] width 7 height 7
type input "*"
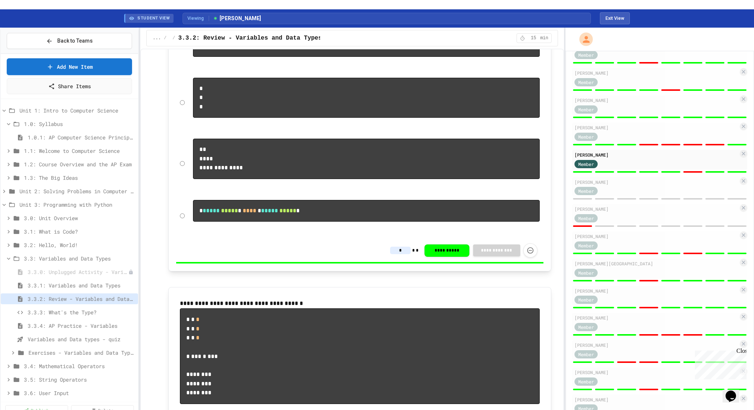
scroll to position [176, 0]
click at [640, 159] on div "Member" at bounding box center [656, 163] width 164 height 9
click at [640, 186] on div "Member" at bounding box center [656, 190] width 164 height 9
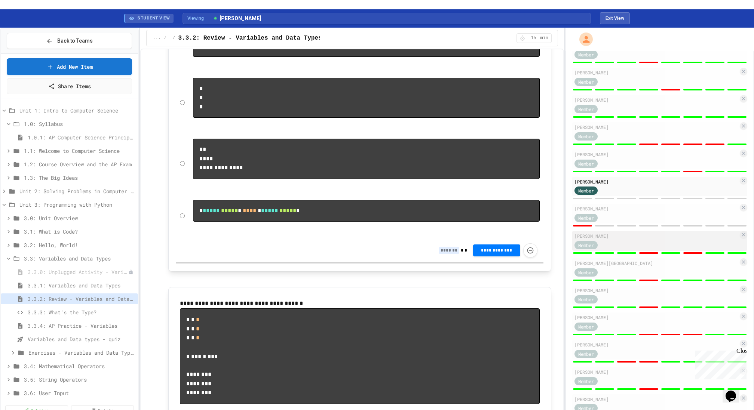
click at [644, 240] on div "Member" at bounding box center [656, 244] width 164 height 9
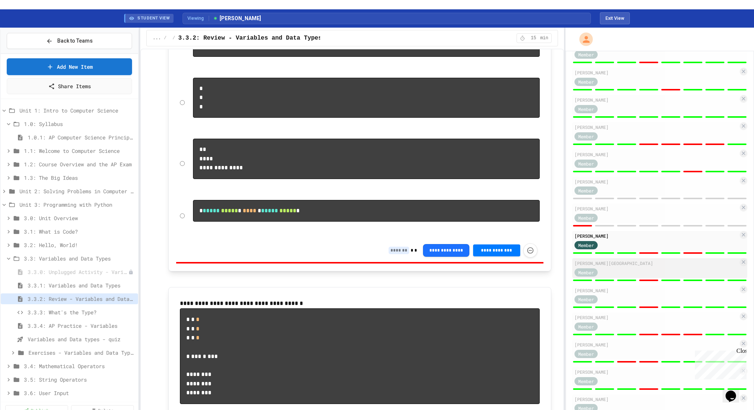
type input "*"
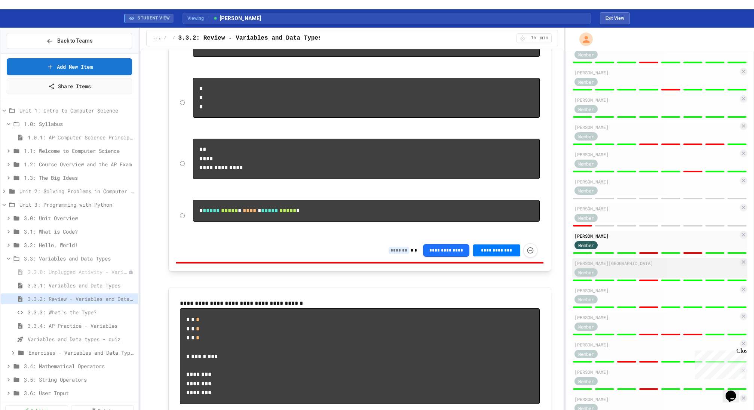
type input "*"
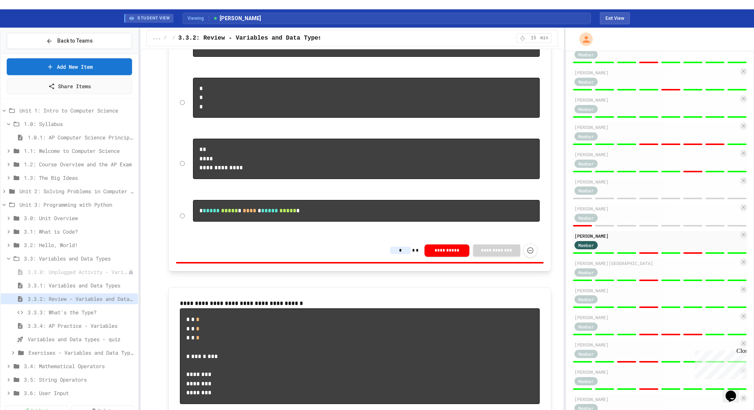
click at [537, 262] on div "**********" at bounding box center [359, 250] width 367 height 23
click at [531, 254] on icon "Force resubmission of student's answer (Admin only)" at bounding box center [530, 249] width 7 height 7
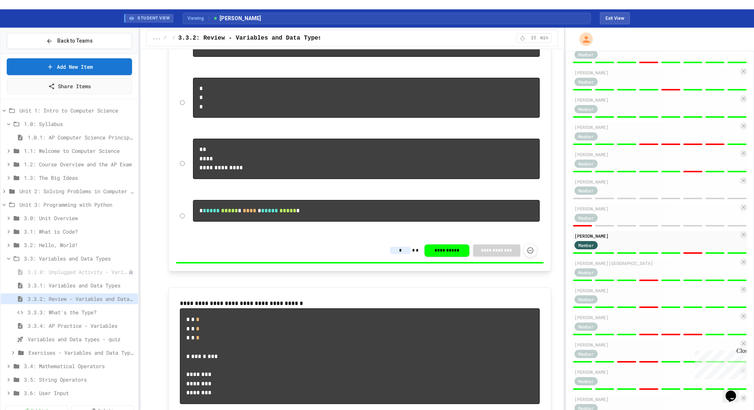
click at [665, 267] on div "Member" at bounding box center [656, 271] width 164 height 9
type input "*"
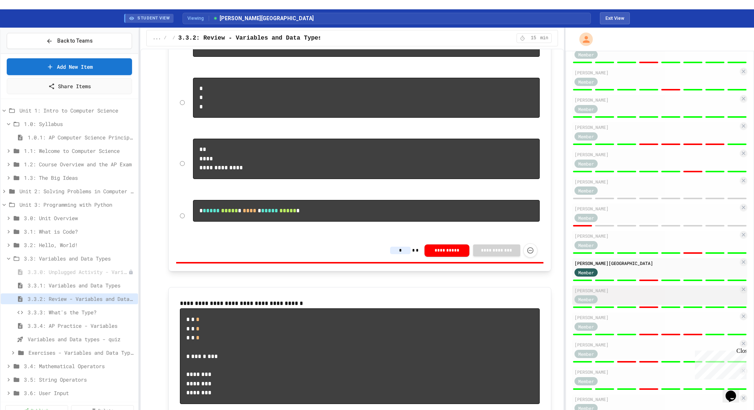
click at [637, 295] on div "Member" at bounding box center [656, 299] width 164 height 9
click at [529, 254] on icon "Force resubmission of student's answer (Admin only)" at bounding box center [530, 249] width 7 height 7
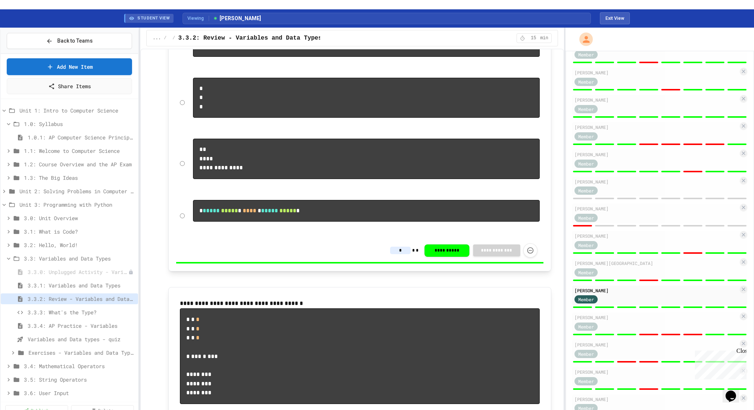
click at [632, 322] on div "Member" at bounding box center [656, 326] width 164 height 9
type input "*"
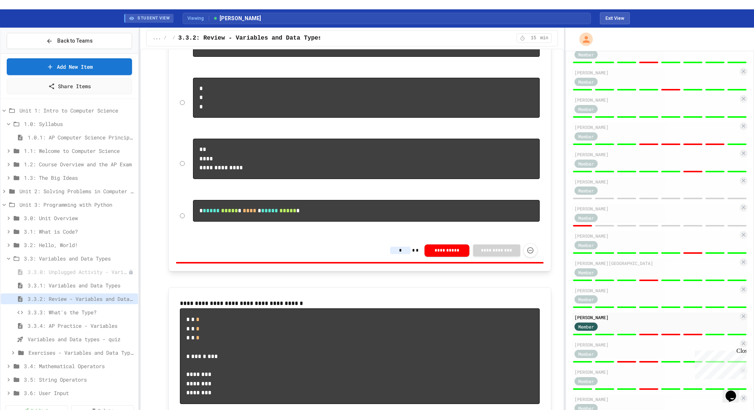
click at [527, 258] on button "Force resubmission of student's answer (Admin only)" at bounding box center [530, 250] width 14 height 14
type input "*"
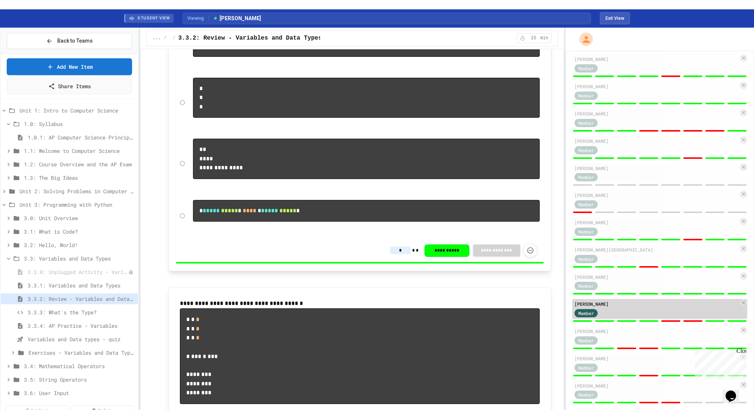
click at [646, 308] on div "Member" at bounding box center [656, 312] width 164 height 9
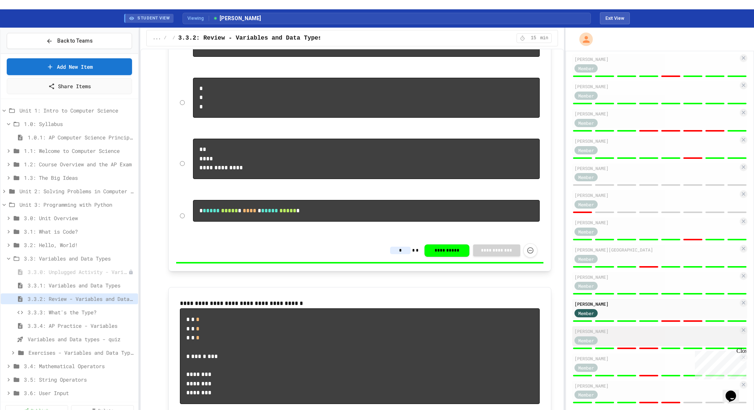
click at [622, 335] on div "Member" at bounding box center [656, 339] width 164 height 9
type input "*"
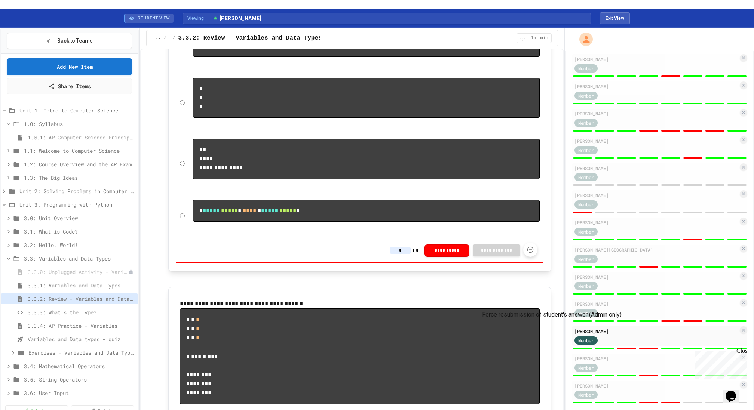
click at [532, 254] on icon "Force resubmission of student's answer (Admin only)" at bounding box center [530, 249] width 7 height 7
type input "*"
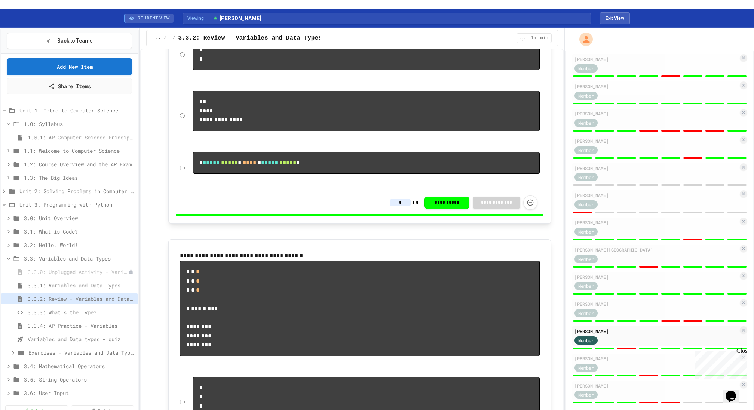
scroll to position [968, 0]
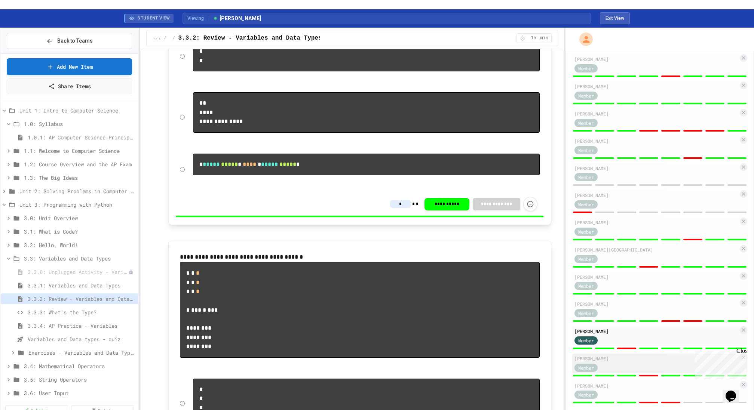
click at [615, 363] on div "Member" at bounding box center [656, 367] width 164 height 9
type input "*"
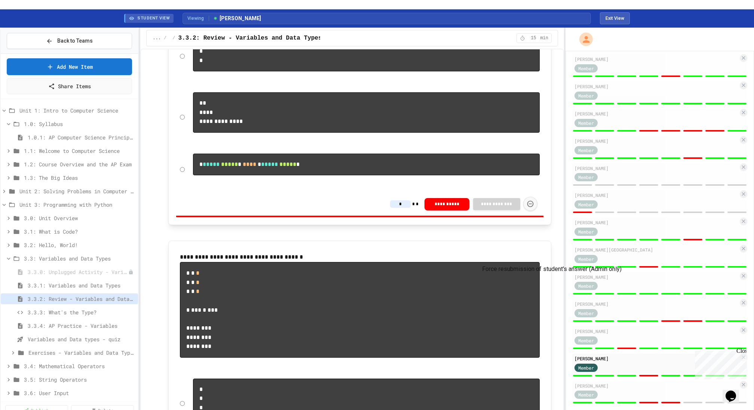
click at [533, 208] on icon "Force resubmission of student's answer (Admin only)" at bounding box center [530, 203] width 7 height 7
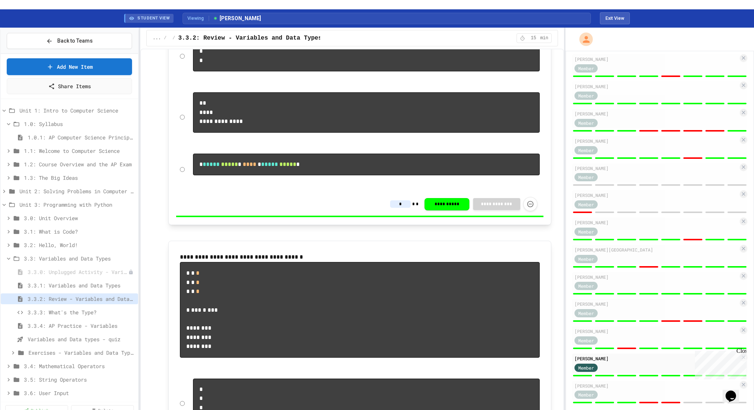
click at [632, 383] on div "Emanuel Venegas" at bounding box center [656, 386] width 164 height 7
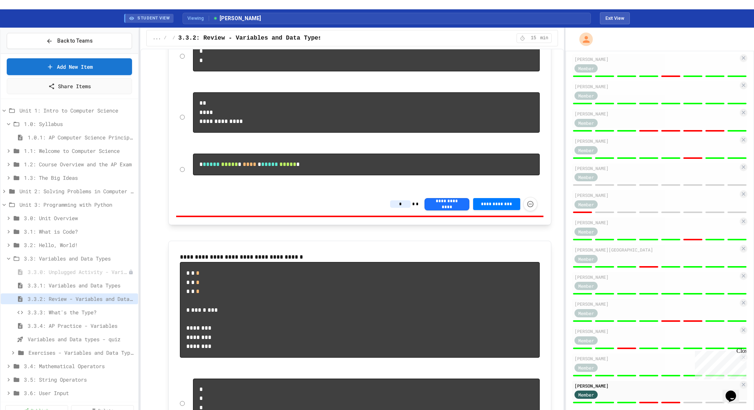
type input "*"
click at [533, 211] on button "Force resubmission of student's answer (Admin only)" at bounding box center [530, 204] width 14 height 14
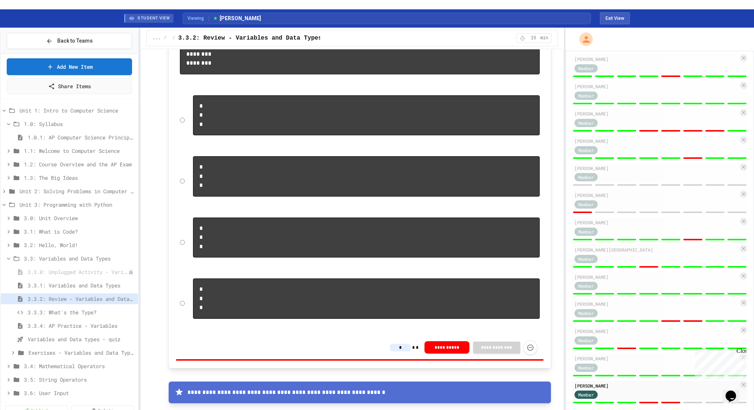
scroll to position [1244, 0]
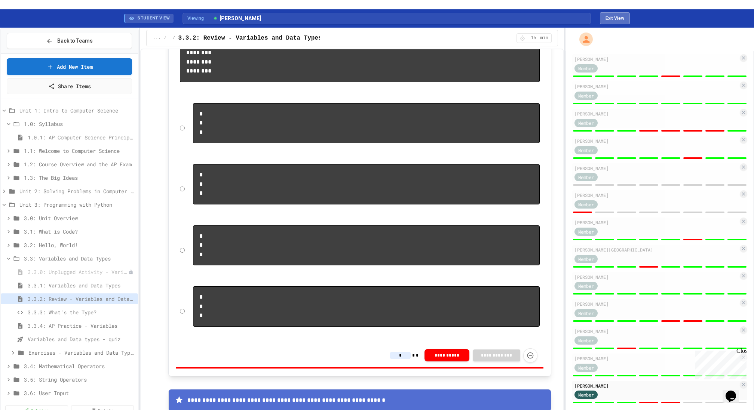
click at [614, 12] on button "Exit View" at bounding box center [615, 18] width 30 height 12
select select "***"
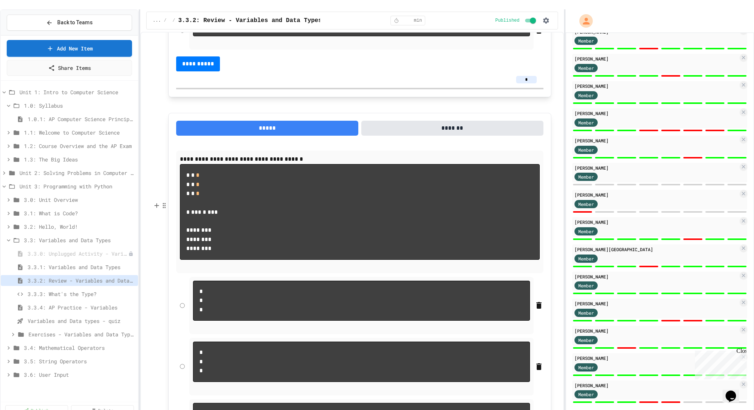
scroll to position [1439, 0]
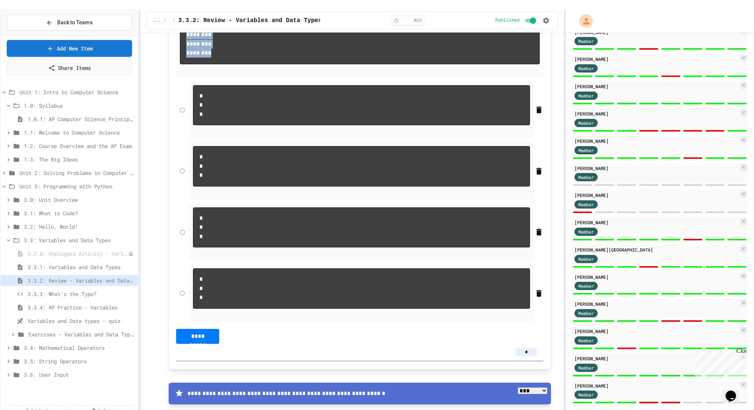
drag, startPoint x: 220, startPoint y: 144, endPoint x: 181, endPoint y: 61, distance: 92.2
click at [181, 61] on pre "* * * * * * * * * * *** * *** ******** ******** ********" at bounding box center [360, 16] width 360 height 95
click at [161, 60] on div "**********" at bounding box center [352, 109] width 410 height 3020
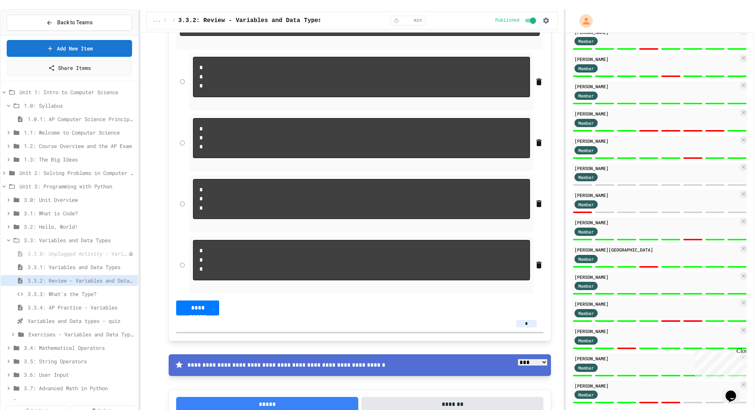
scroll to position [1473, 0]
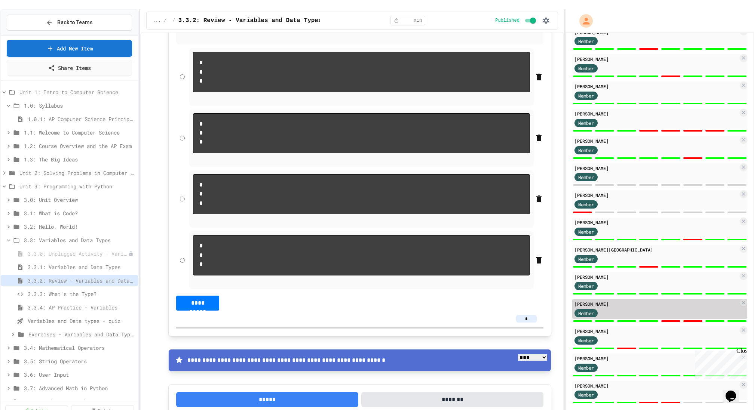
click at [624, 308] on div "Member" at bounding box center [656, 312] width 164 height 9
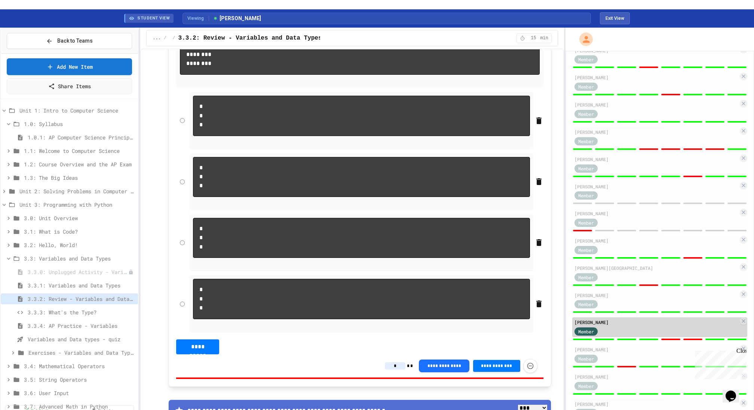
scroll to position [189, 0]
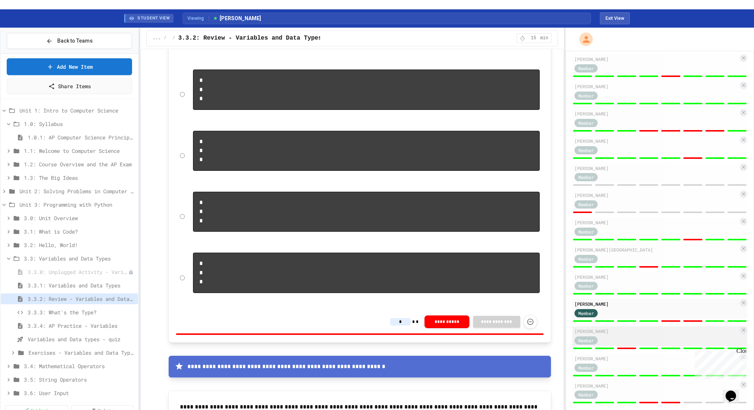
click at [635, 335] on div "Gabriel Stewart Member" at bounding box center [659, 337] width 175 height 20
type input "*"
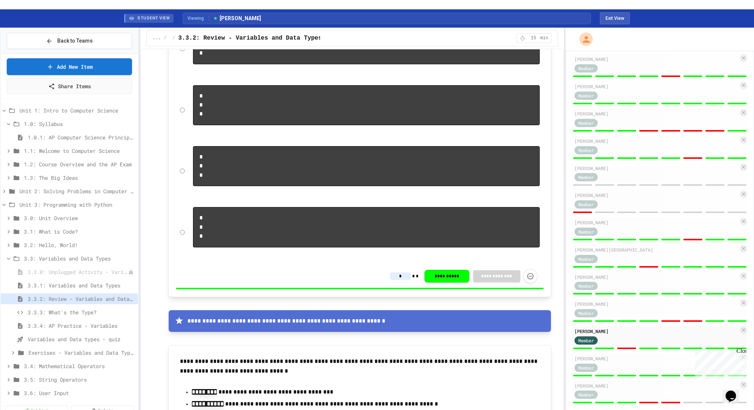
scroll to position [1326, 0]
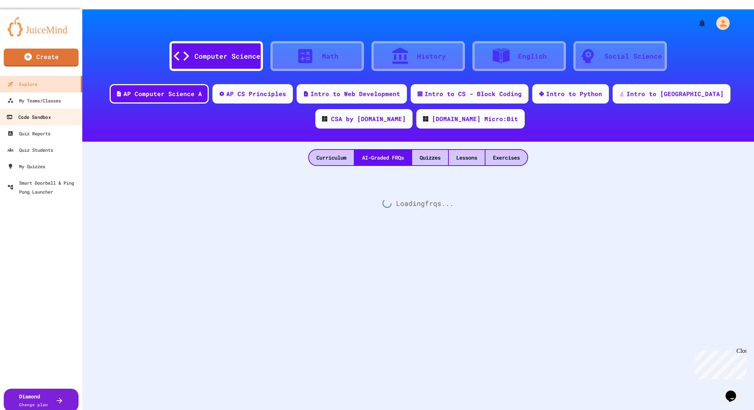
click at [48, 113] on div "Code Sandbox" at bounding box center [28, 117] width 44 height 9
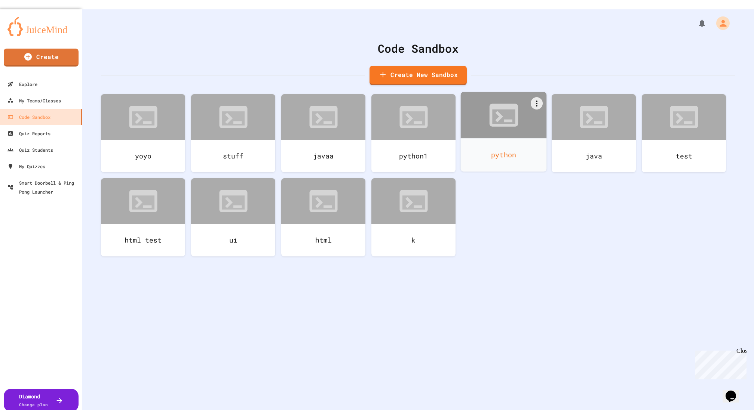
click at [502, 126] on div at bounding box center [504, 115] width 86 height 46
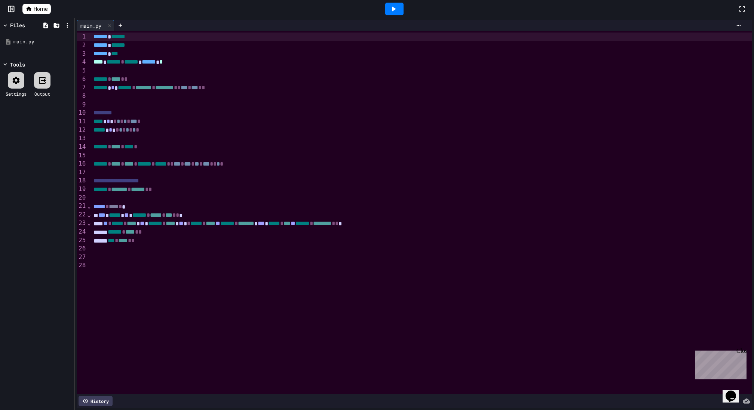
click at [213, 143] on div "****** * **** * **** *" at bounding box center [421, 147] width 661 height 9
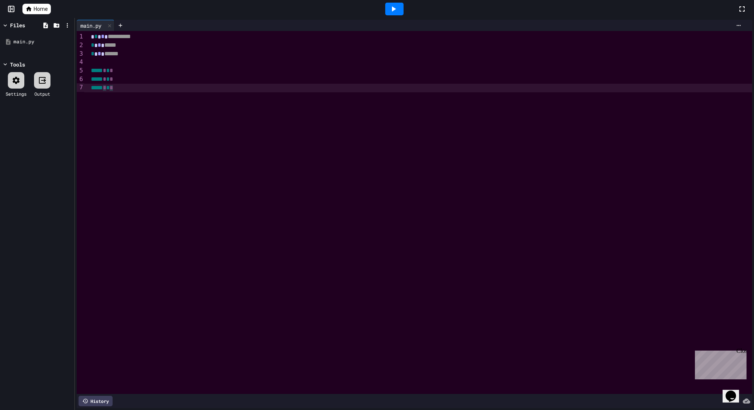
click at [95, 39] on span "*" at bounding box center [95, 37] width 3 height 6
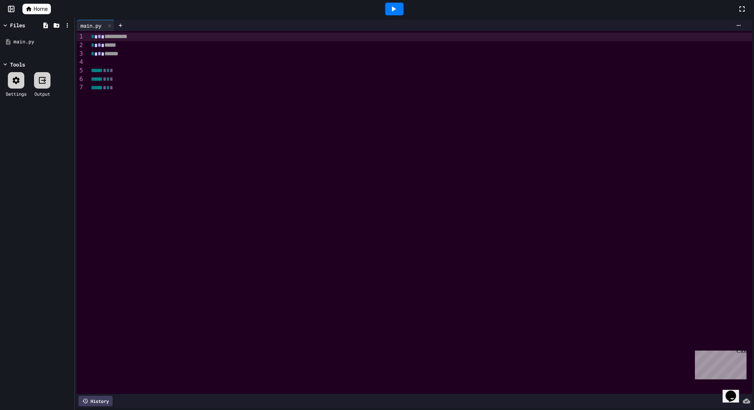
click at [398, 14] on div at bounding box center [394, 9] width 18 height 13
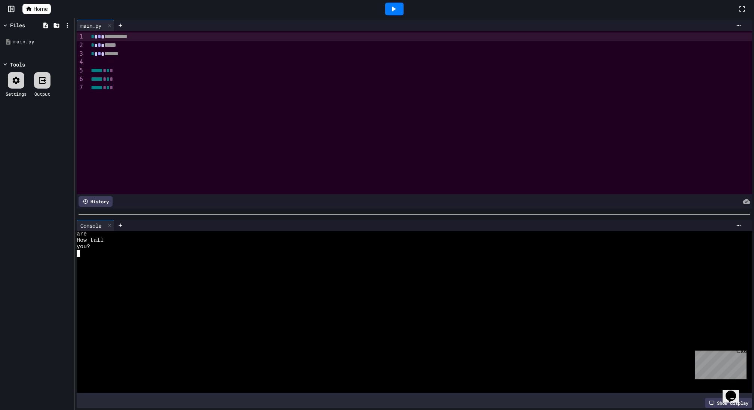
click at [168, 307] on div at bounding box center [412, 305] width 670 height 6
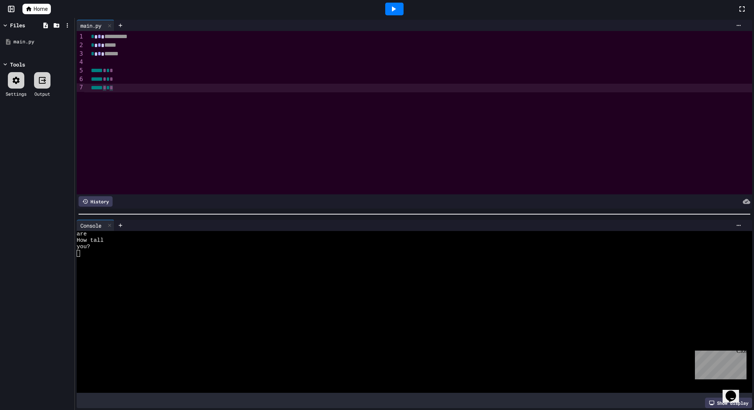
click at [171, 87] on div "***** * * *" at bounding box center [421, 88] width 664 height 9
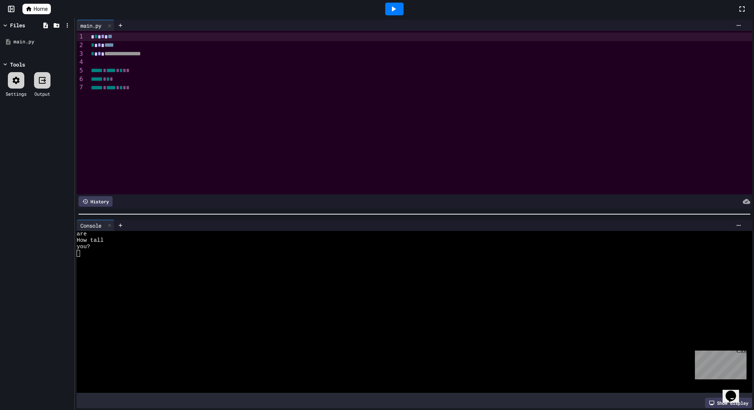
click at [93, 37] on div "* * **" at bounding box center [421, 37] width 664 height 9
click at [392, 10] on icon at bounding box center [394, 8] width 4 height 5
click at [183, 125] on div "**********" at bounding box center [421, 112] width 664 height 163
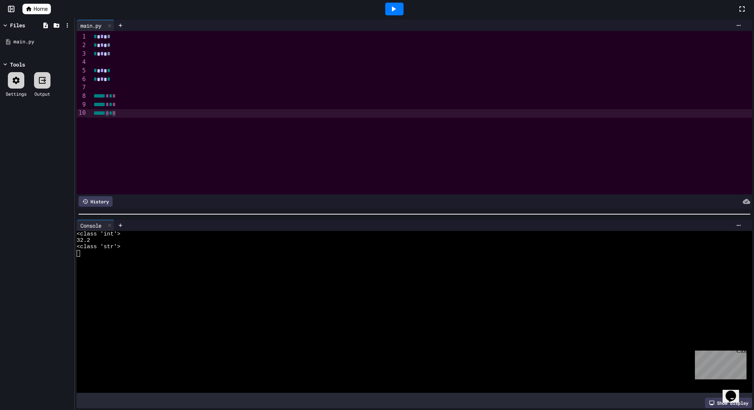
click at [397, 12] on icon at bounding box center [393, 8] width 9 height 9
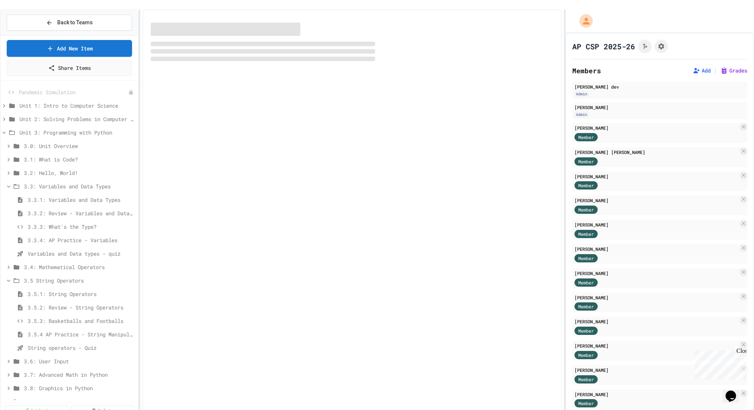
select select "*******"
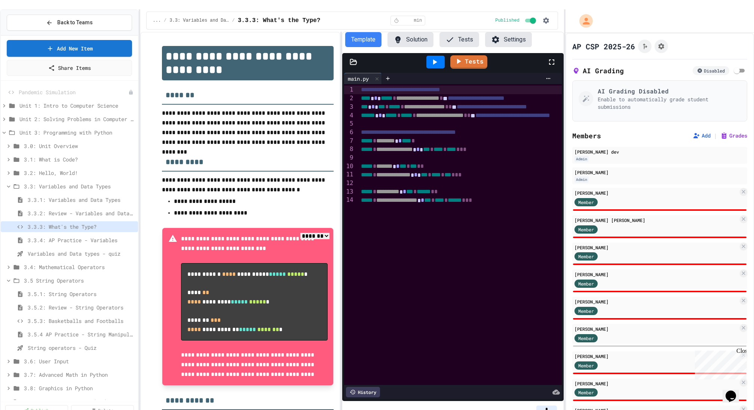
drag, startPoint x: 742, startPoint y: 352, endPoint x: 1434, endPoint y: 696, distance: 772.9
click at [742, 352] on div "Close" at bounding box center [740, 352] width 9 height 9
click at [18, 100] on div "Unit 1: Intro to Computer Science" at bounding box center [69, 105] width 137 height 11
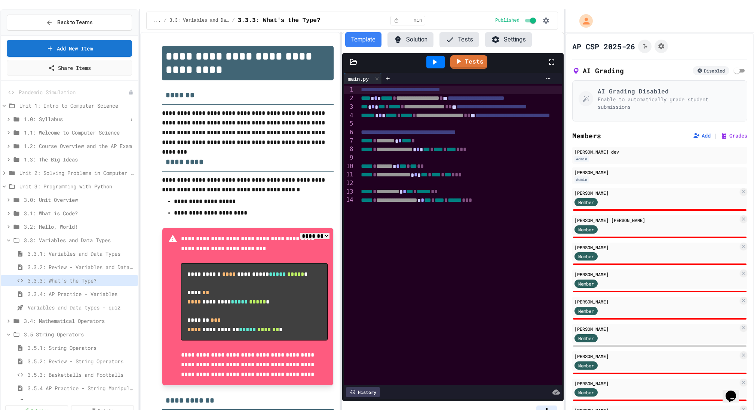
click at [31, 114] on div "1.0: Syllabus" at bounding box center [69, 119] width 137 height 11
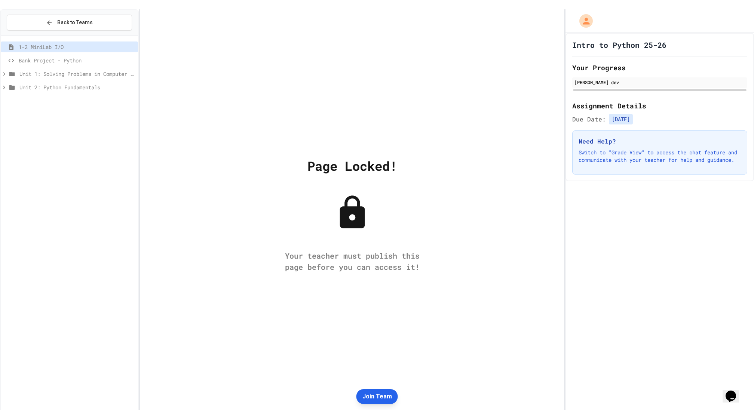
click at [369, 397] on button "Join Team" at bounding box center [377, 396] width 42 height 15
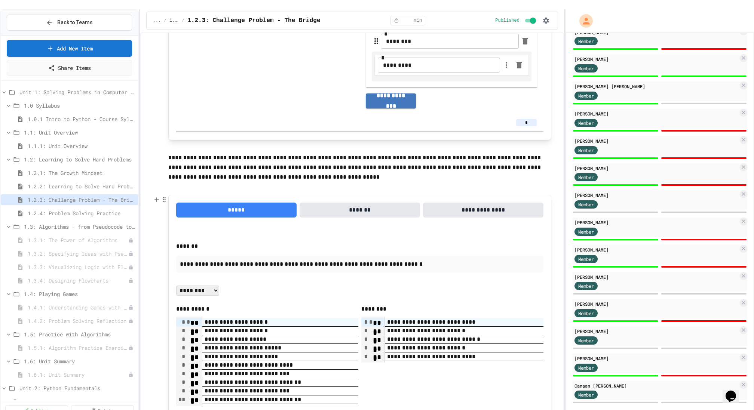
scroll to position [821, 0]
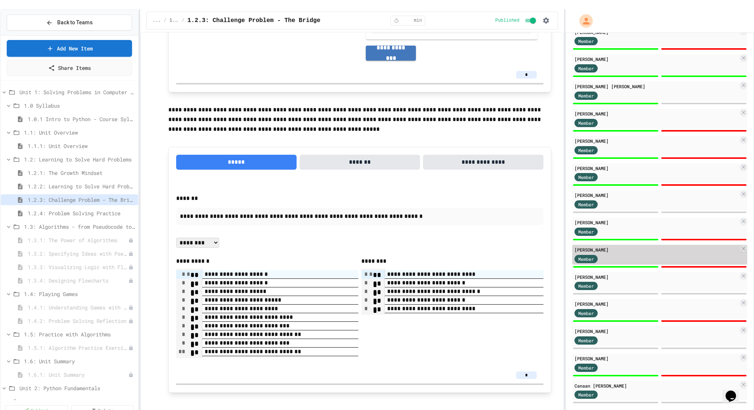
click at [597, 246] on div "[PERSON_NAME]" at bounding box center [656, 249] width 164 height 7
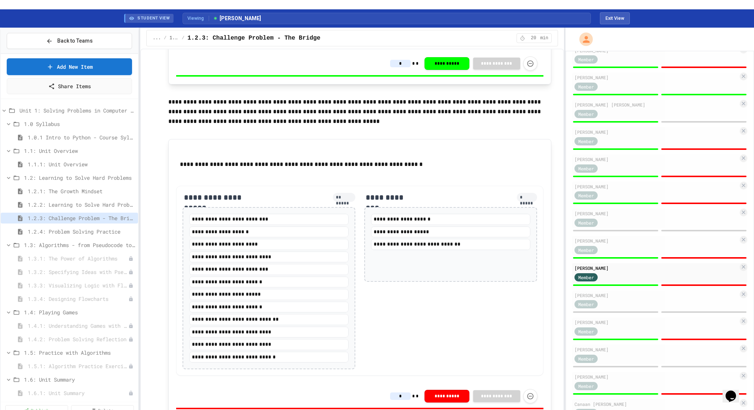
scroll to position [724, 0]
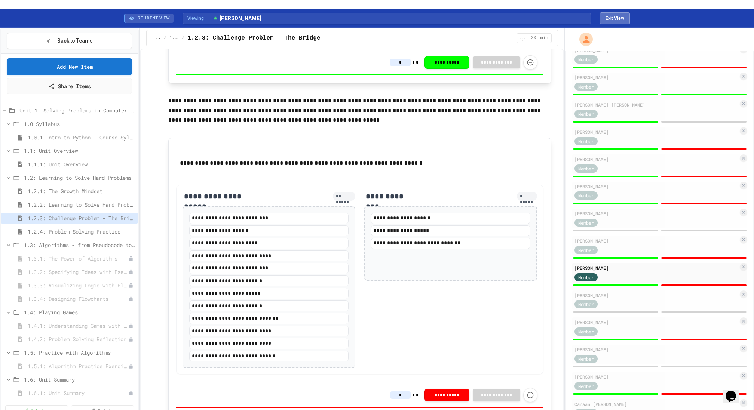
click at [611, 12] on button "Exit View" at bounding box center [615, 18] width 30 height 12
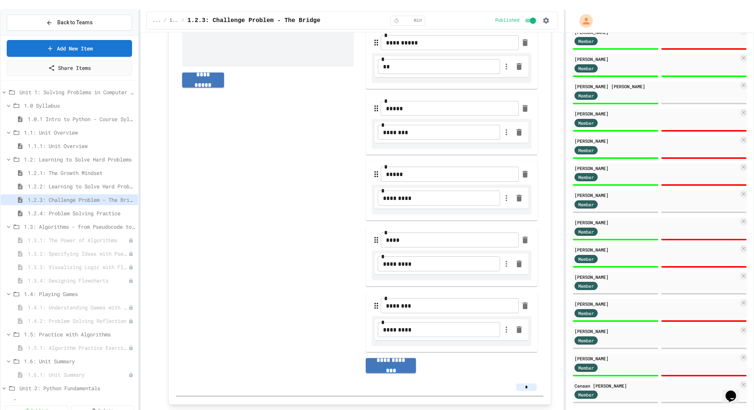
scroll to position [512, 0]
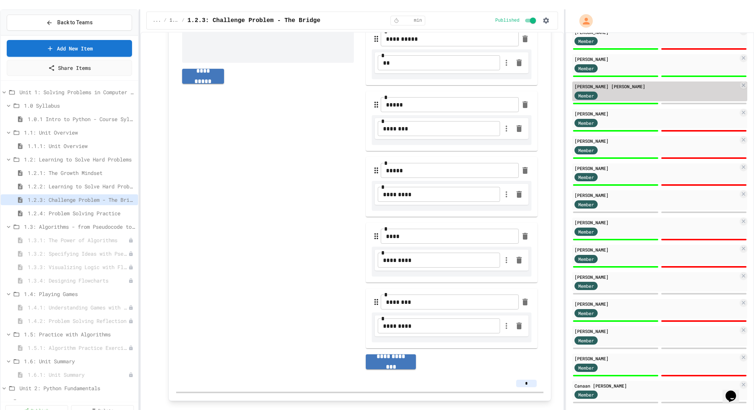
click at [610, 91] on div "Member" at bounding box center [592, 95] width 37 height 9
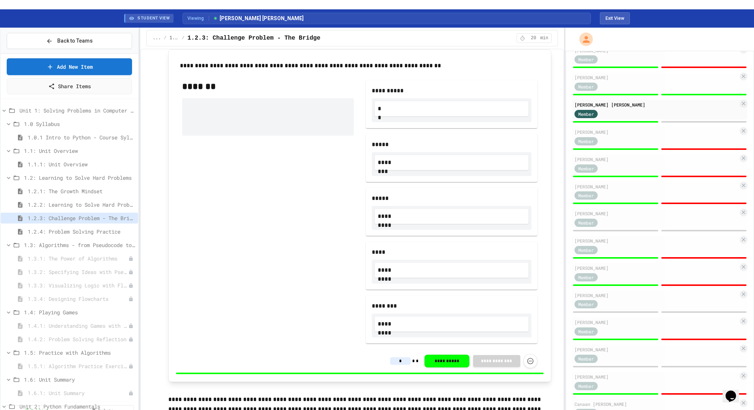
scroll to position [425, 0]
